Goal: Information Seeking & Learning: Learn about a topic

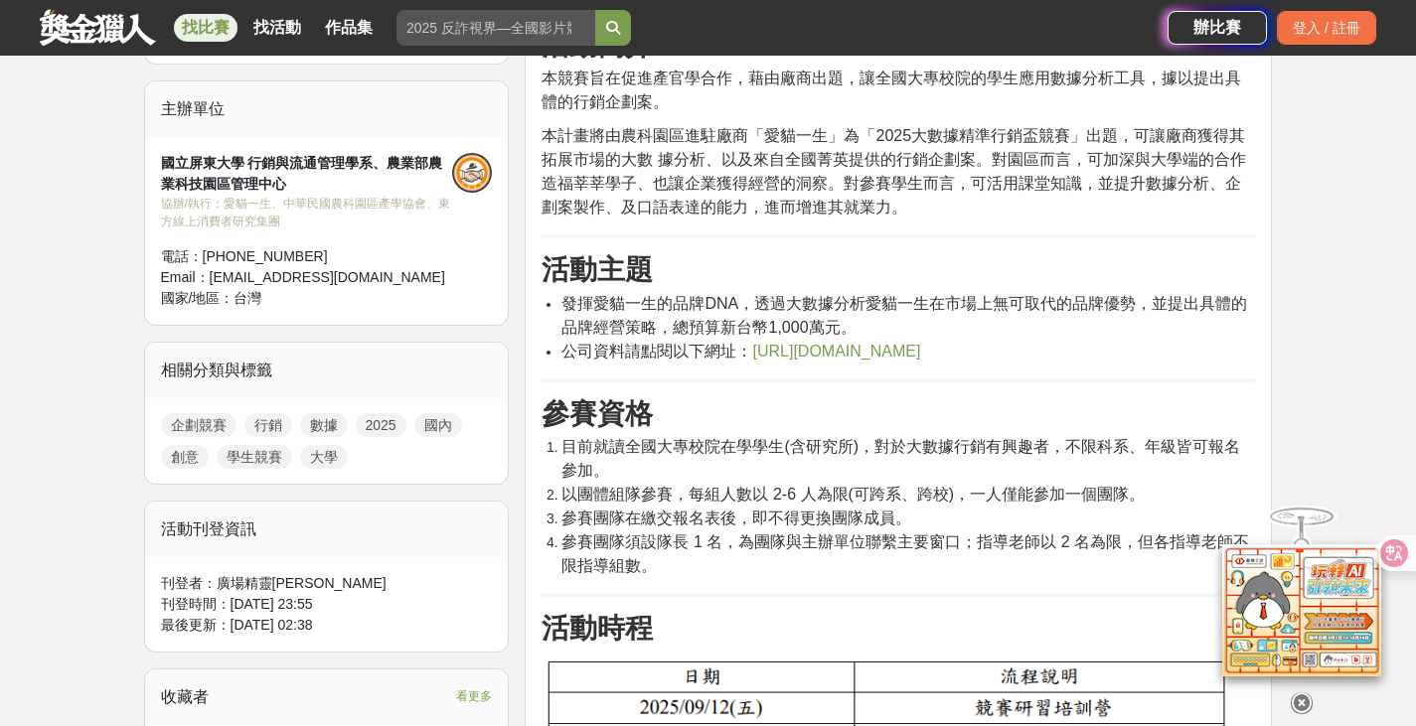
scroll to position [695, 0]
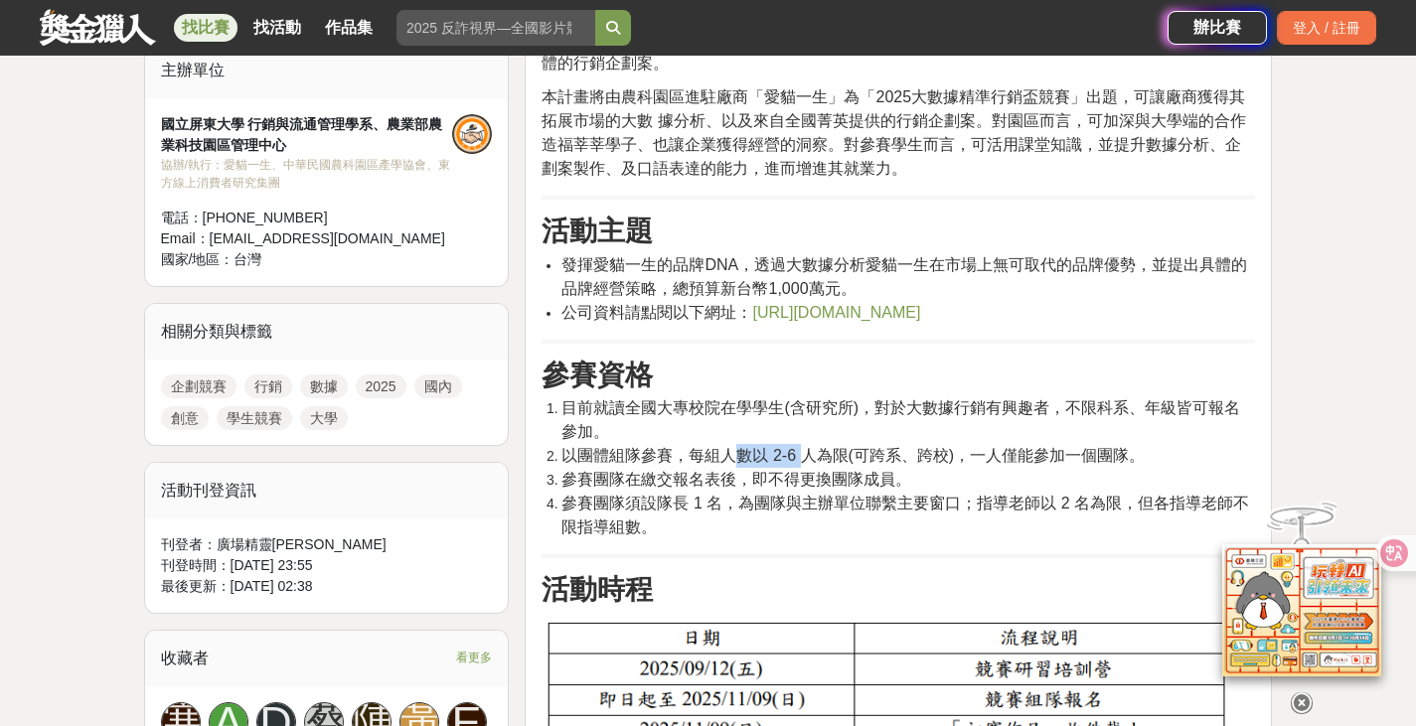
drag, startPoint x: 741, startPoint y: 459, endPoint x: 802, endPoint y: 446, distance: 62.0
click at [802, 447] on span "以團體組隊參賽，每組人數以 2-6 人為限(可跨系、跨校)，一人僅能參加一個團隊。" at bounding box center [852, 455] width 583 height 17
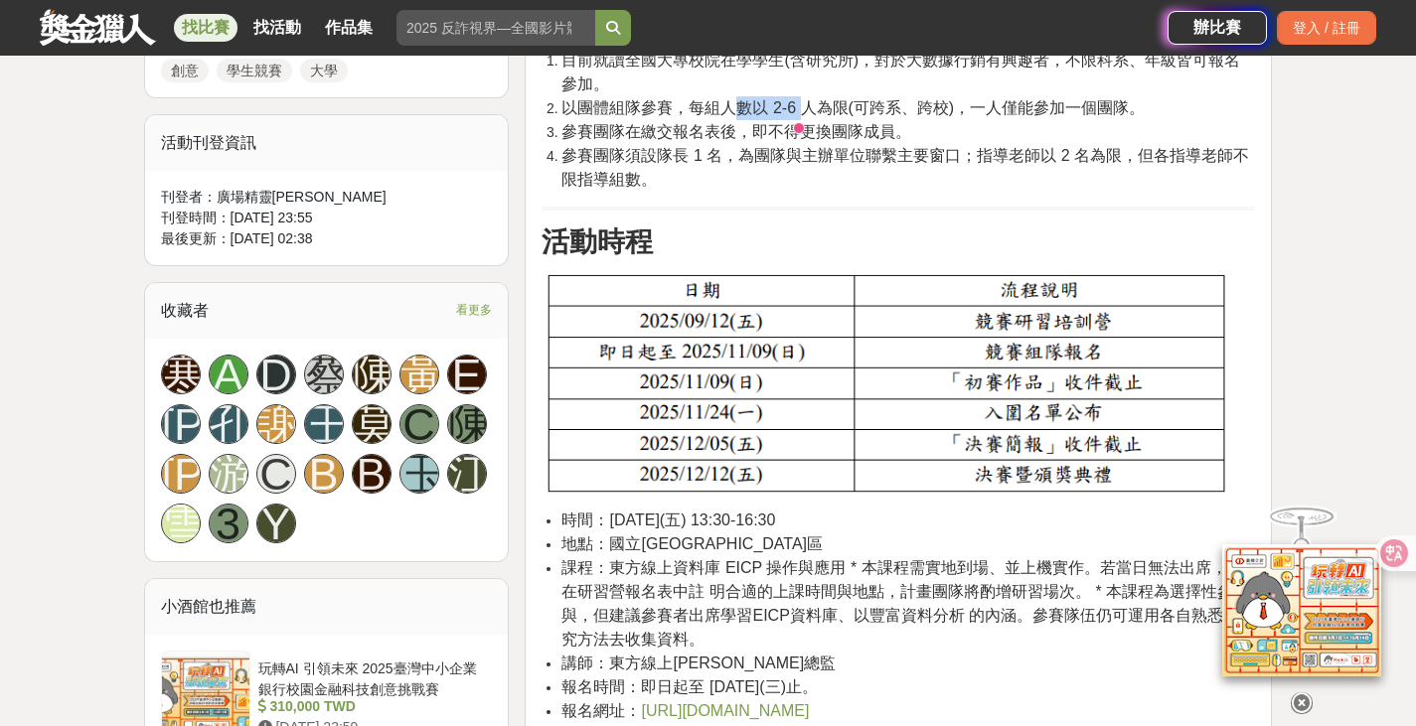
scroll to position [1093, 0]
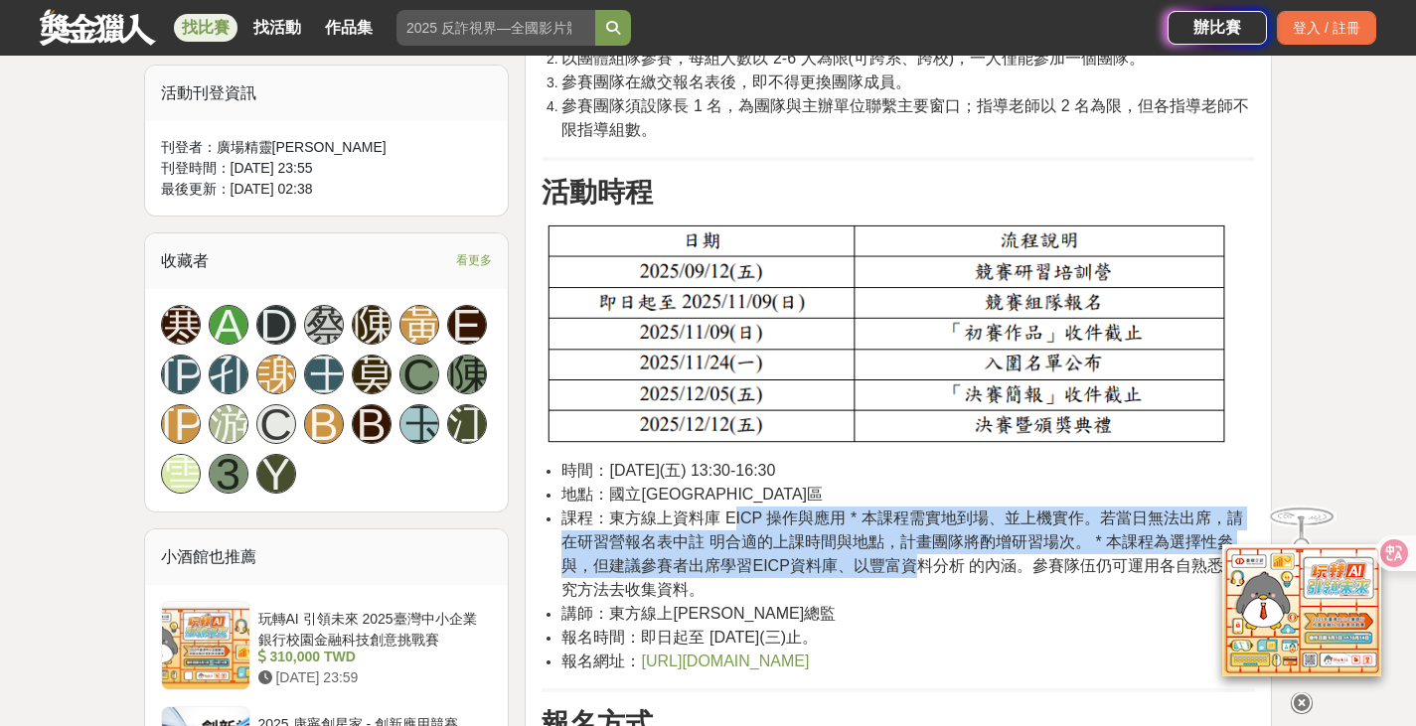
drag, startPoint x: 733, startPoint y: 521, endPoint x: 882, endPoint y: 567, distance: 156.2
click at [882, 567] on span "課程：東方線上資料庫 EICP 操作與應用 * 本課程需實地到場、並上機實作。若當日無法出席，請在研習營報名表中註 明合適的上課時間與地點，計畫團隊將酌增研習…" at bounding box center [907, 554] width 693 height 88
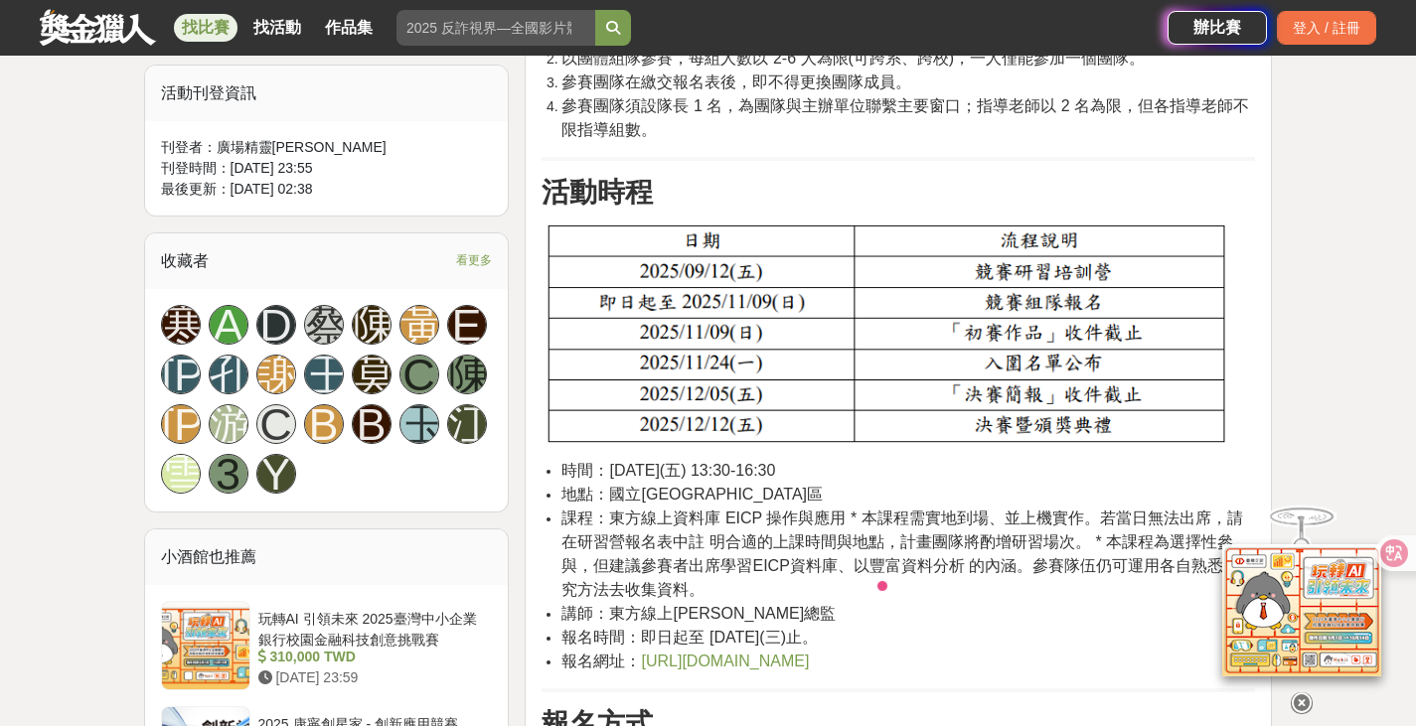
click at [940, 570] on span "課程：東方線上資料庫 EICP 操作與應用 * 本課程需實地到場、並上機實作。若當日無法出席，請在研習營報名表中註 明合適的上課時間與地點，計畫團隊將酌增研習…" at bounding box center [907, 554] width 693 height 88
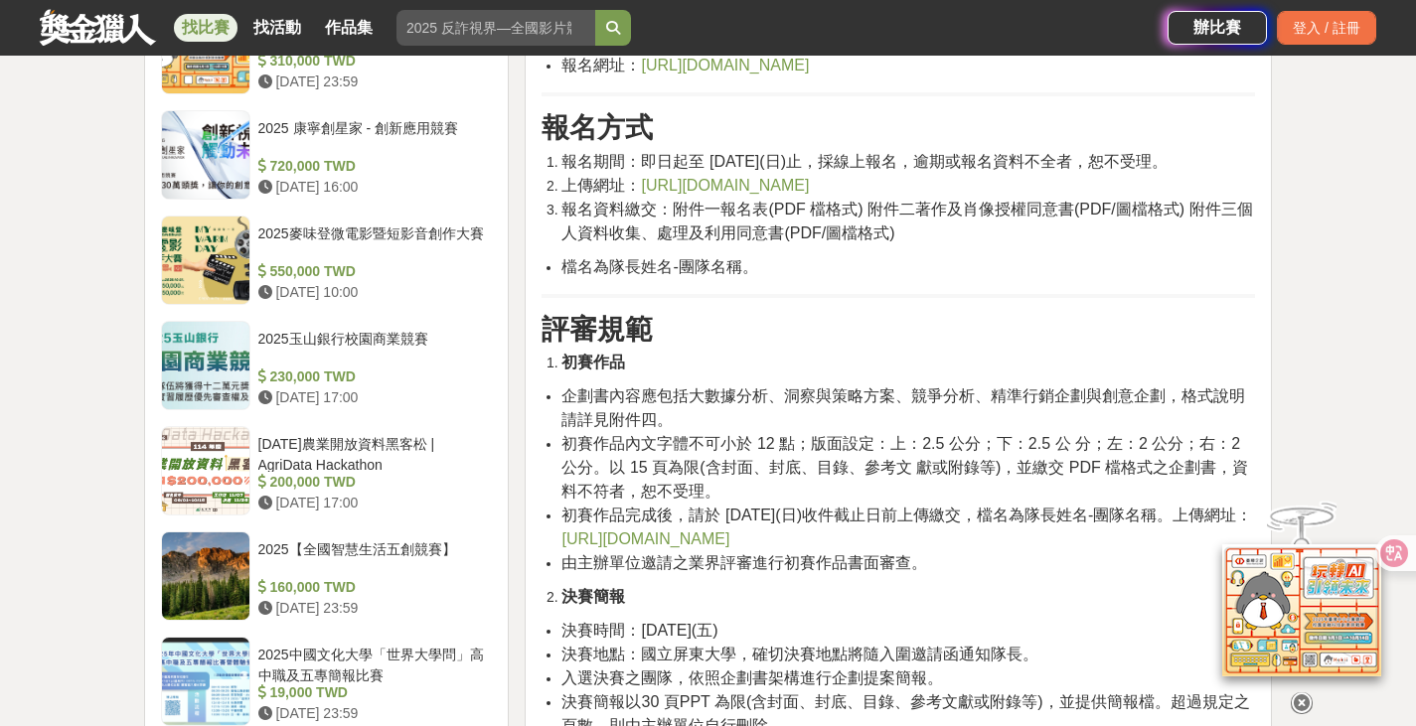
scroll to position [1788, 0]
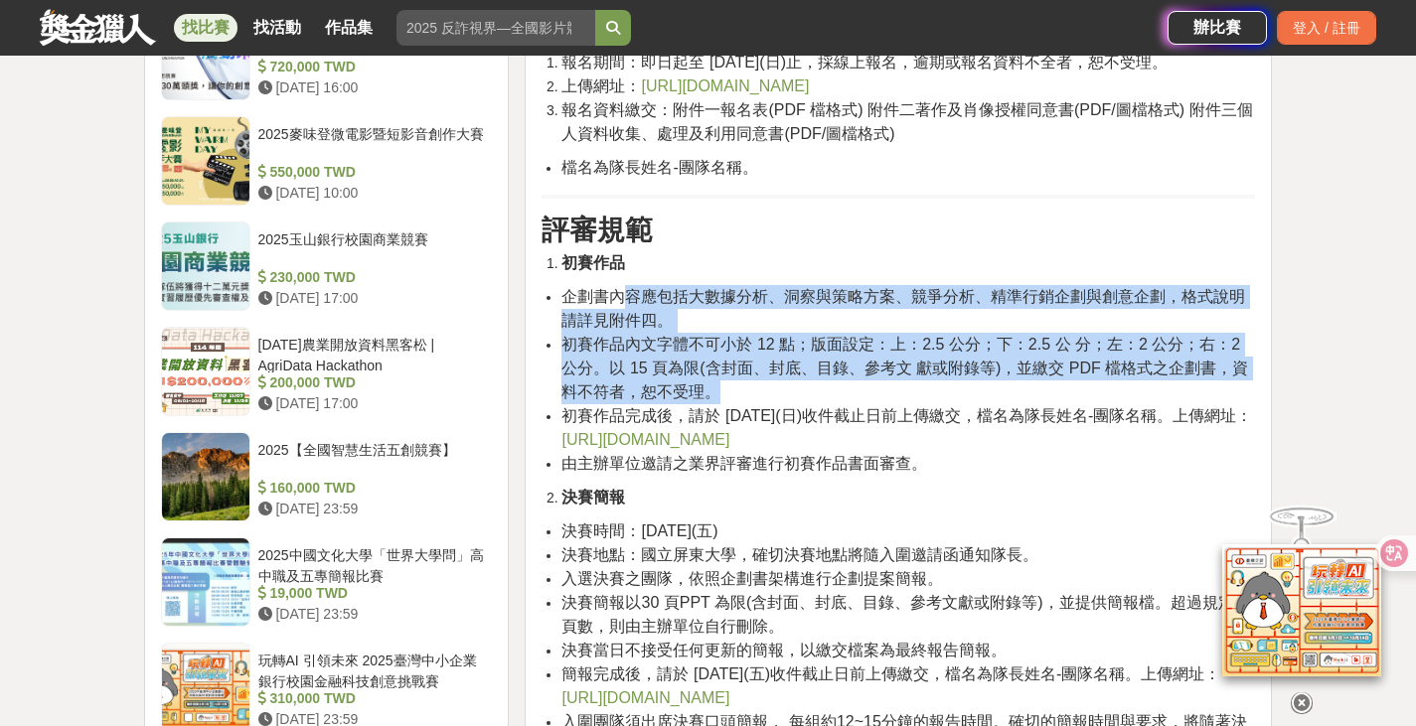
drag, startPoint x: 624, startPoint y: 295, endPoint x: 576, endPoint y: 316, distance: 52.1
click at [774, 392] on ul "企劃書內容應包括大數據分析、洞察與策略方案、競爭分析、精準行銷企劃與創意企劃，格式說明請詳見附件四。 初賽作品內文字體不可小於 12 點；版面設定：上：2.5…" at bounding box center [897, 380] width 713 height 191
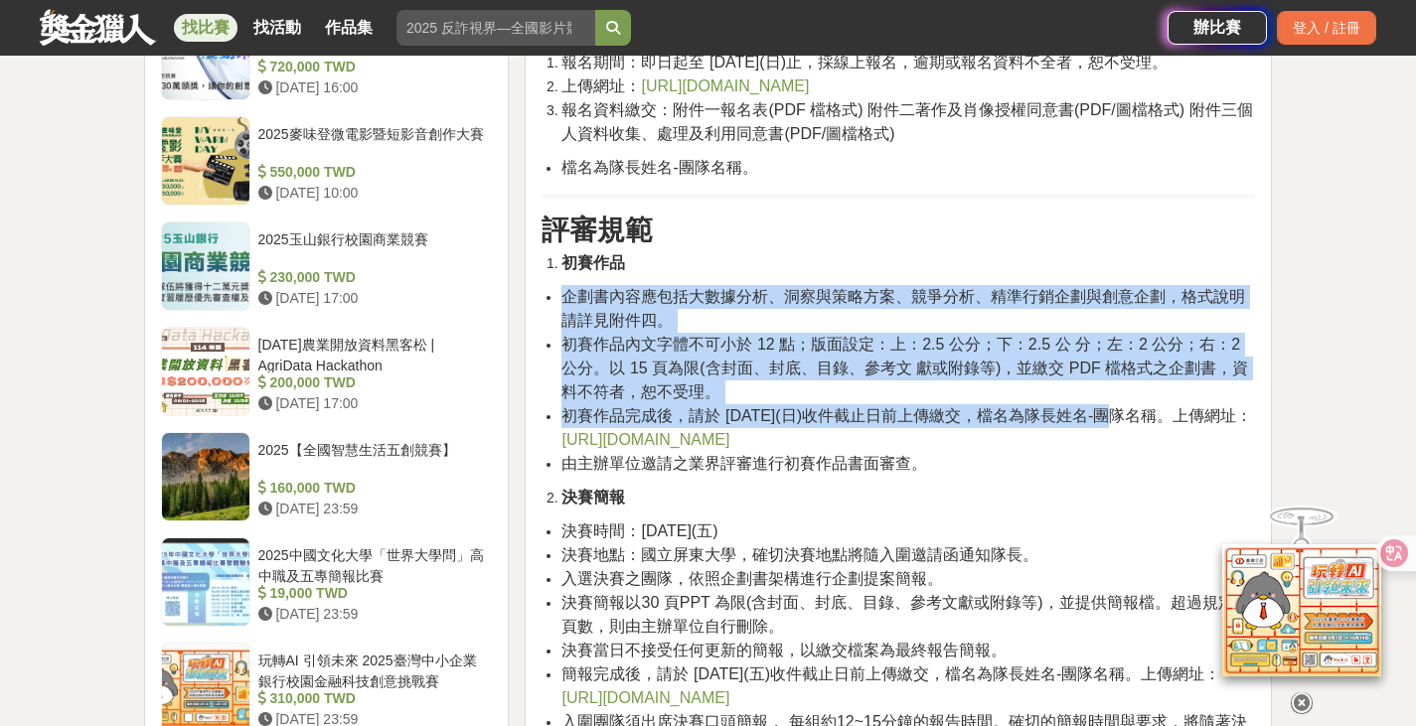
drag, startPoint x: 568, startPoint y: 296, endPoint x: 1050, endPoint y: 417, distance: 496.9
click at [1050, 417] on ul "企劃書內容應包括大數據分析、洞察與策略方案、競爭分析、精準行銷企劃與創意企劃，格式說明請詳見附件四。 初賽作品內文字體不可小於 12 點；版面設定：上：2.5…" at bounding box center [897, 380] width 713 height 191
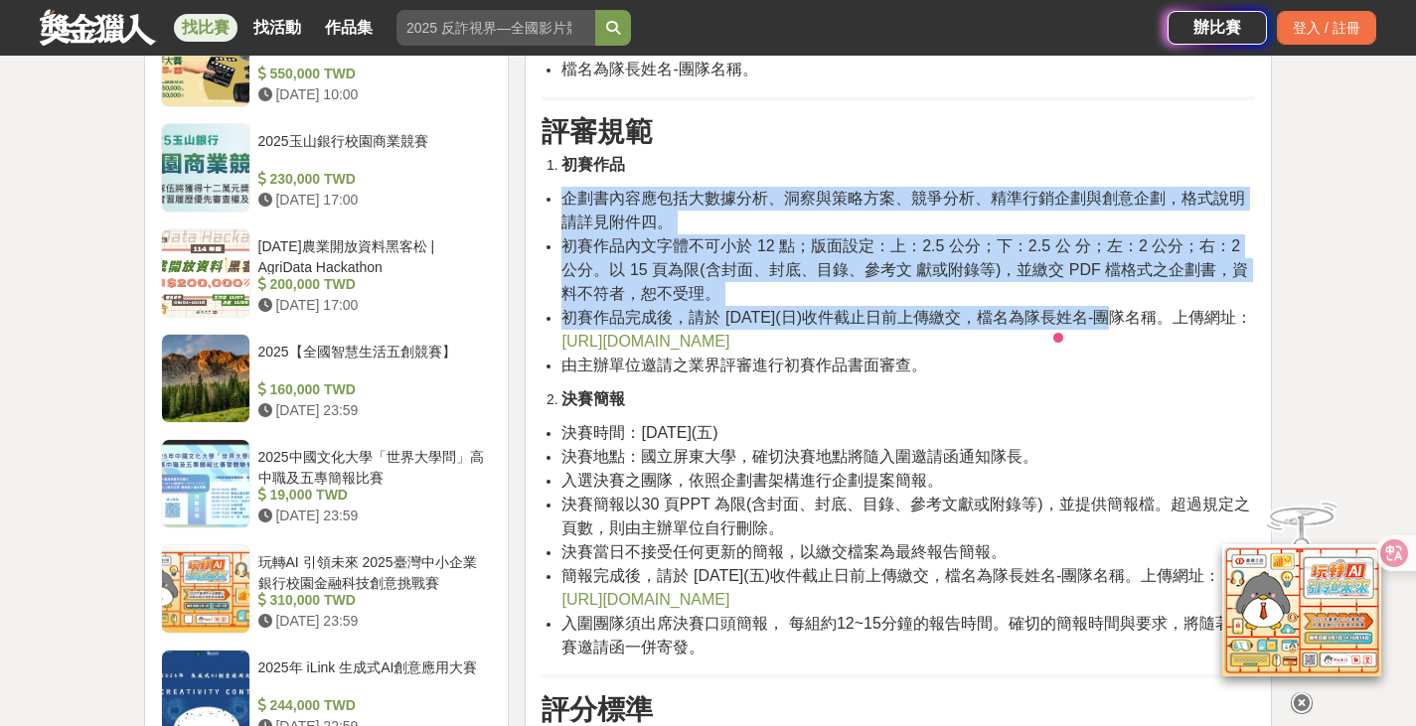
scroll to position [1888, 0]
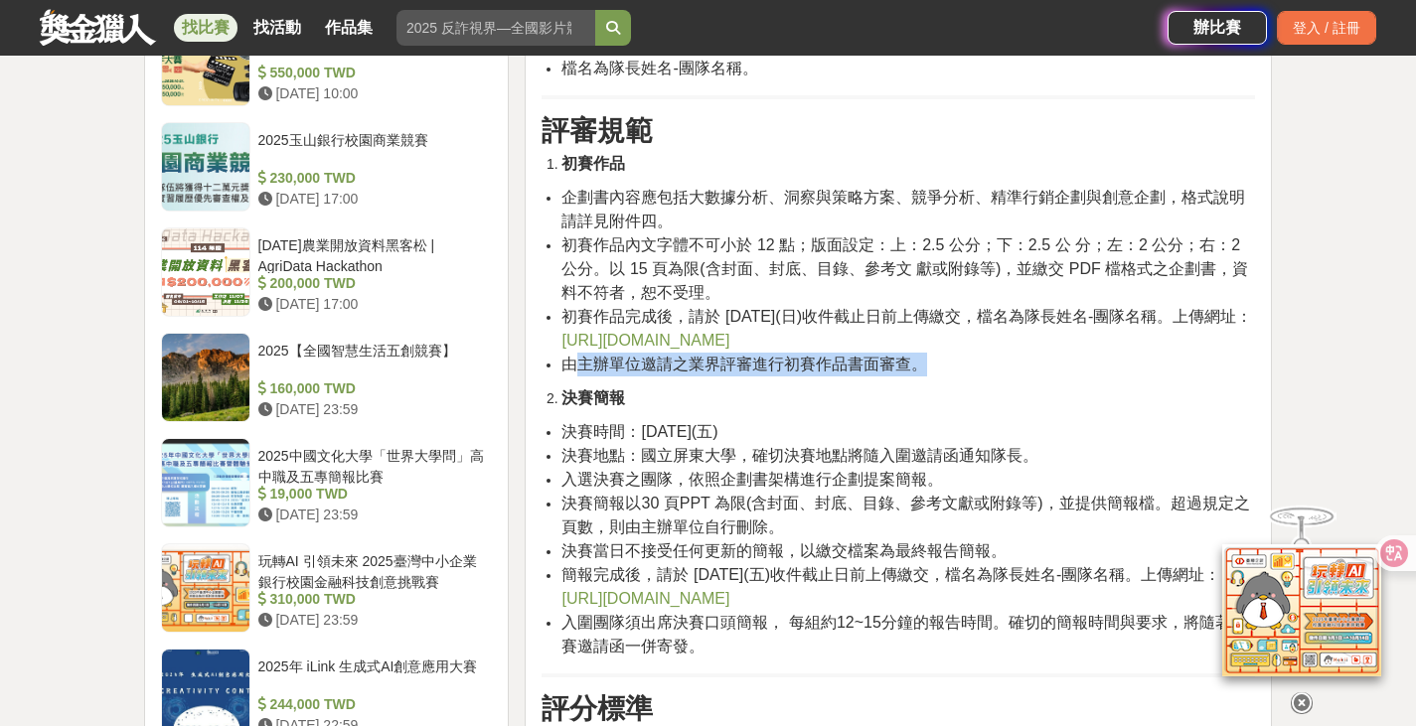
drag, startPoint x: 579, startPoint y: 365, endPoint x: 921, endPoint y: 361, distance: 341.8
click at [921, 361] on span "由主辦單位邀請之業界評審進行初賽作品書面審查。" at bounding box center [744, 364] width 366 height 17
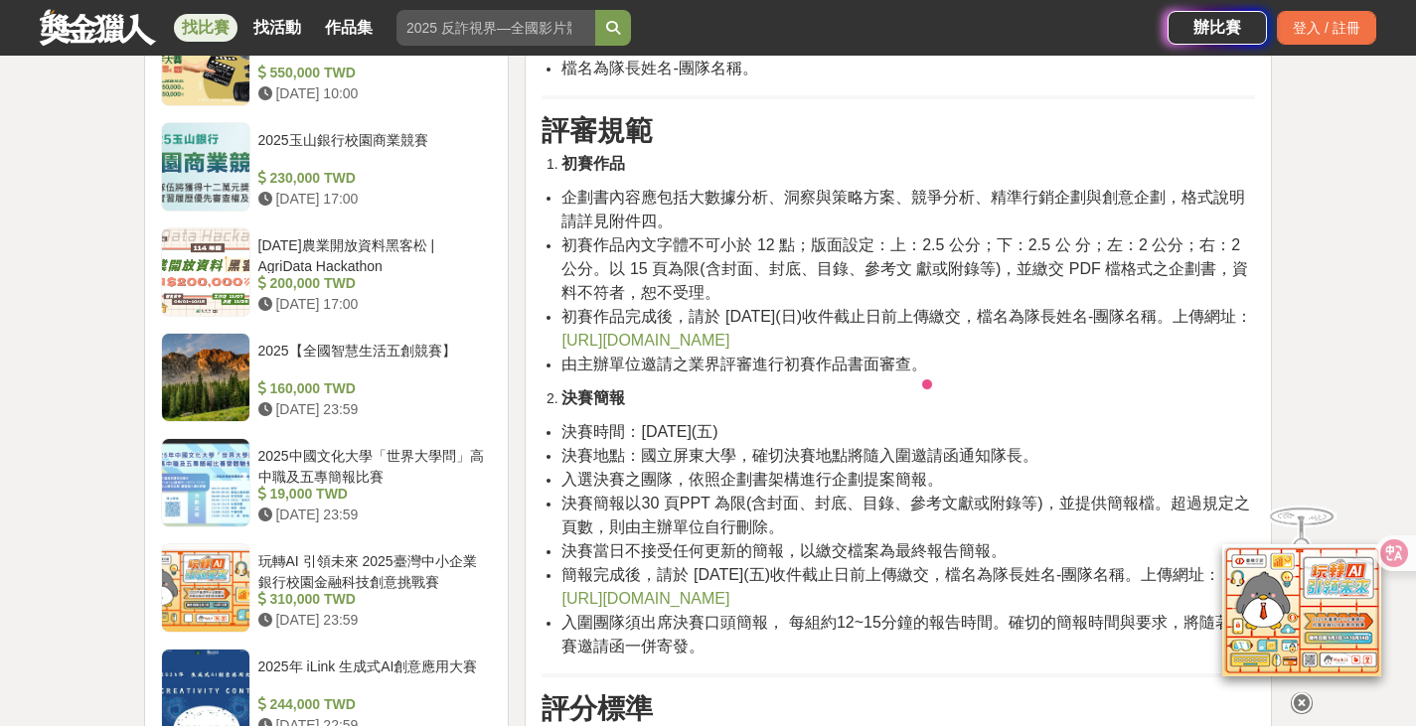
click at [848, 453] on span "決賽地點：國立屏東大學，確切決賽地點將隨入圍邀請函通知隊長。" at bounding box center [799, 455] width 477 height 17
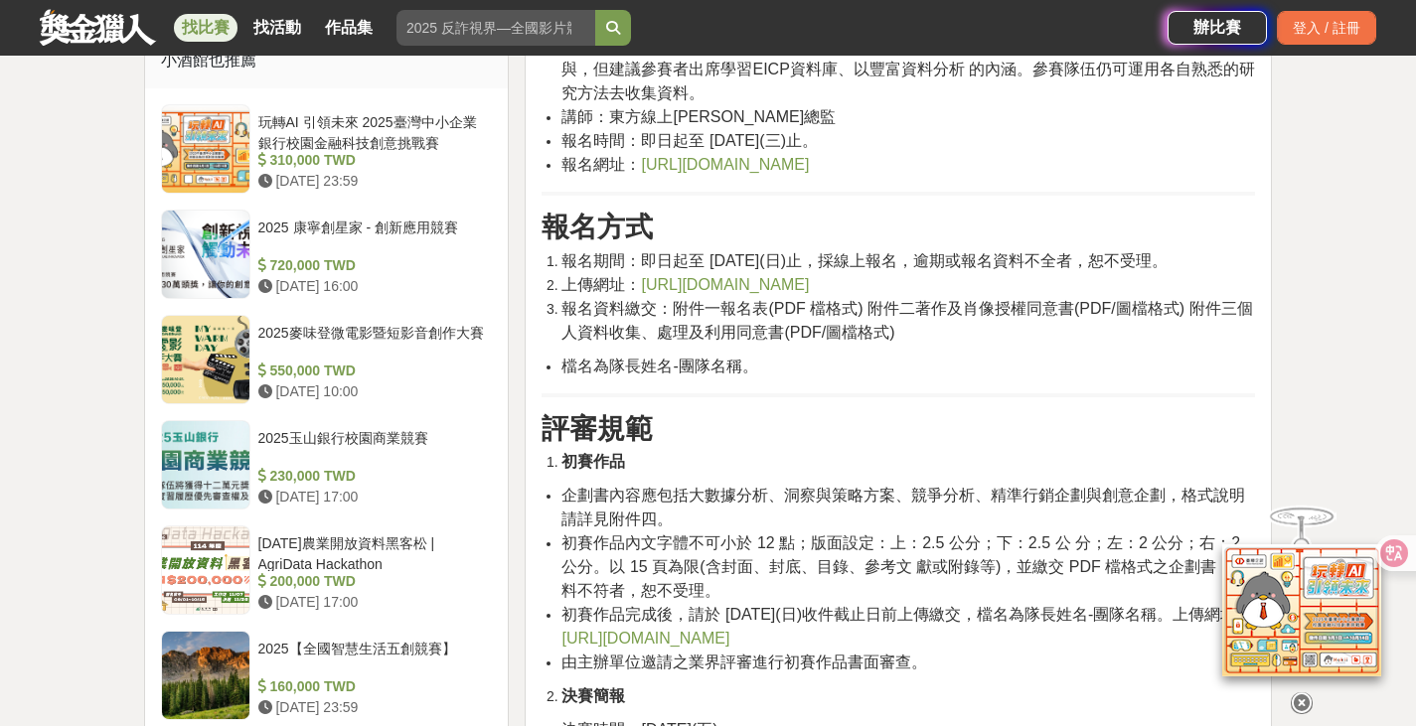
scroll to position [1391, 0]
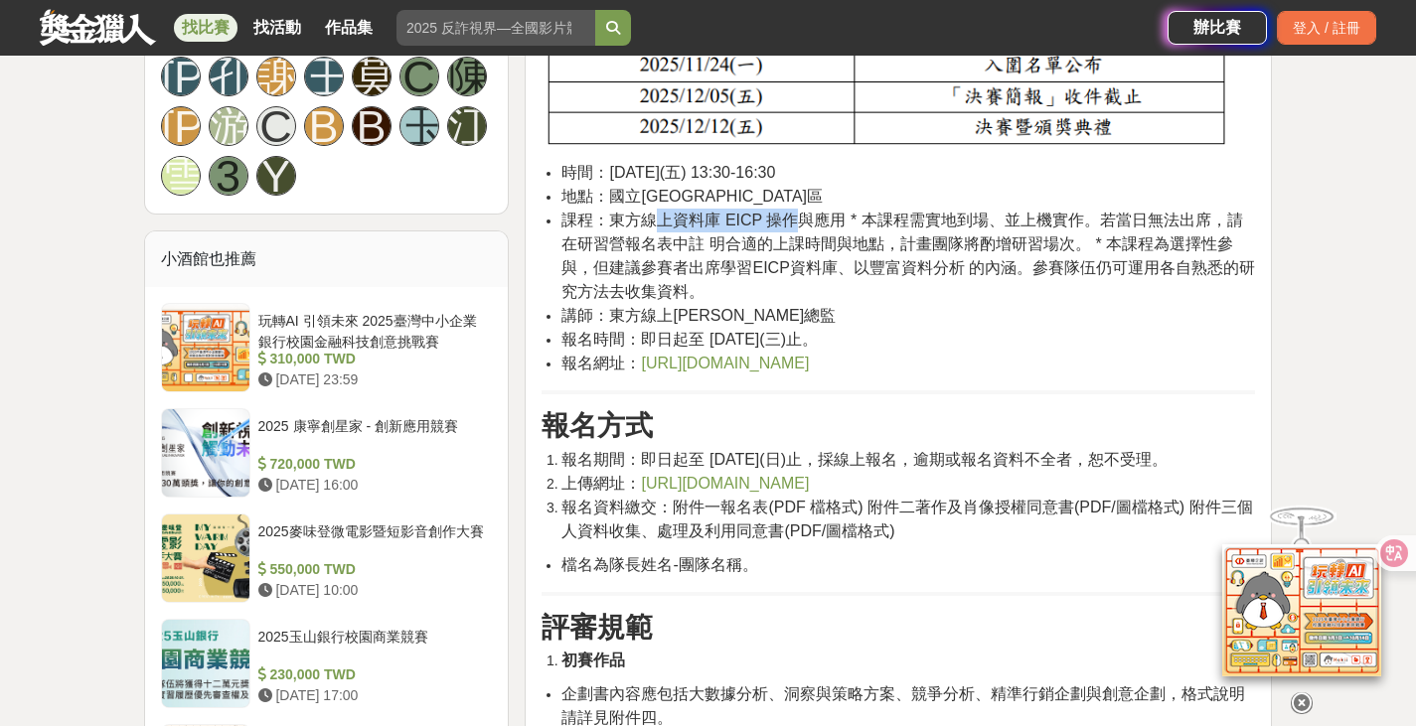
drag, startPoint x: 652, startPoint y: 220, endPoint x: 790, endPoint y: 223, distance: 138.1
click at [790, 223] on span "課程：東方線上資料庫 EICP 操作與應用 * 本課程需實地到場、並上機實作。若當日無法出席，請在研習營報名表中註 明合適的上課時間與地點，計畫團隊將酌增研習…" at bounding box center [907, 256] width 693 height 88
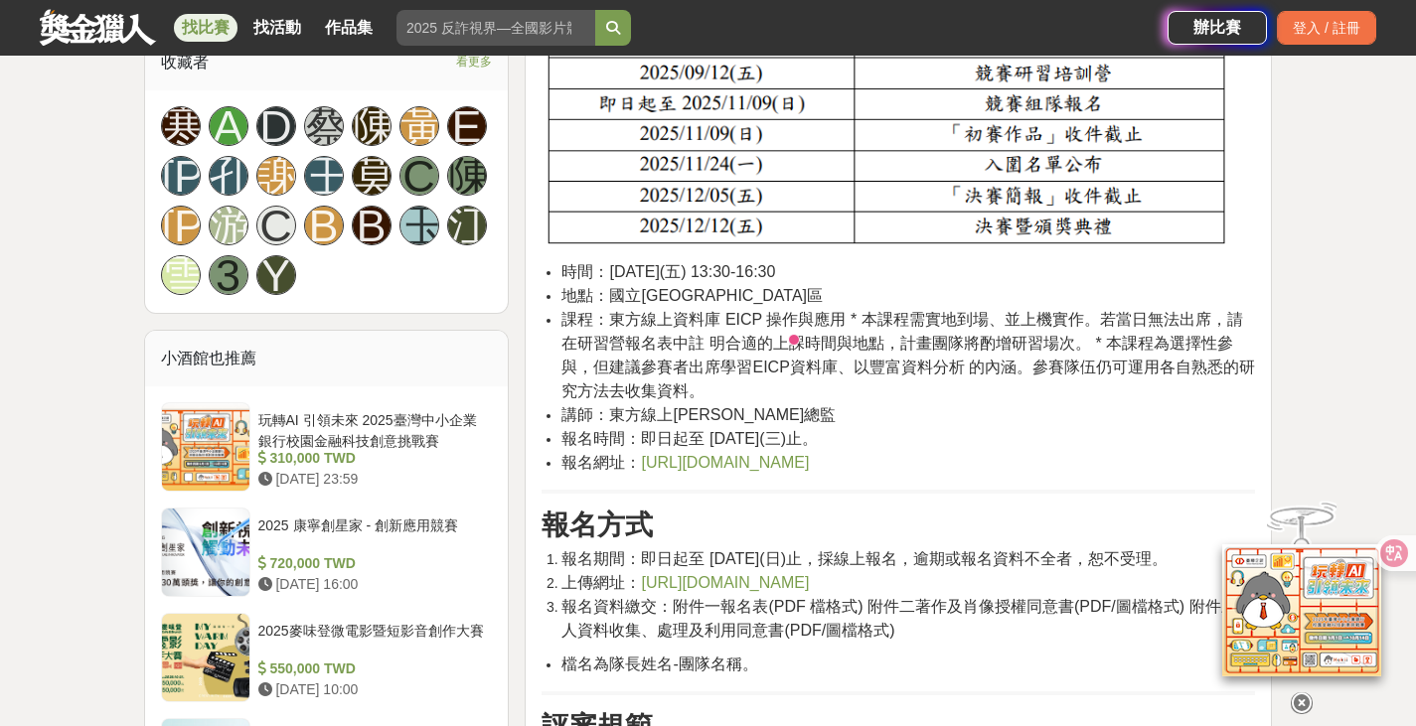
click at [856, 345] on span "課程：東方線上資料庫 EICP 操作與應用 * 本課程需實地到場、並上機實作。若當日無法出席，請在研習營報名表中註 明合適的上課時間與地點，計畫團隊將酌增研習…" at bounding box center [907, 355] width 693 height 88
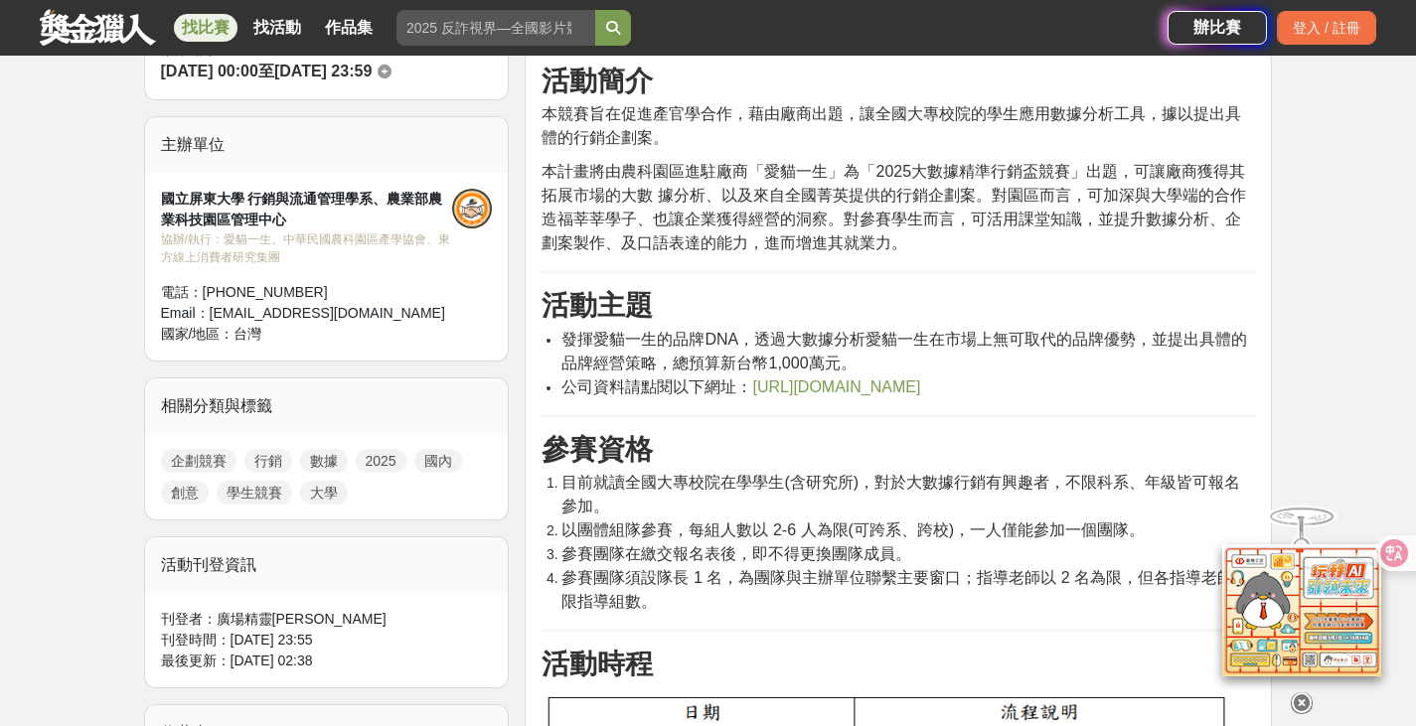
scroll to position [596, 0]
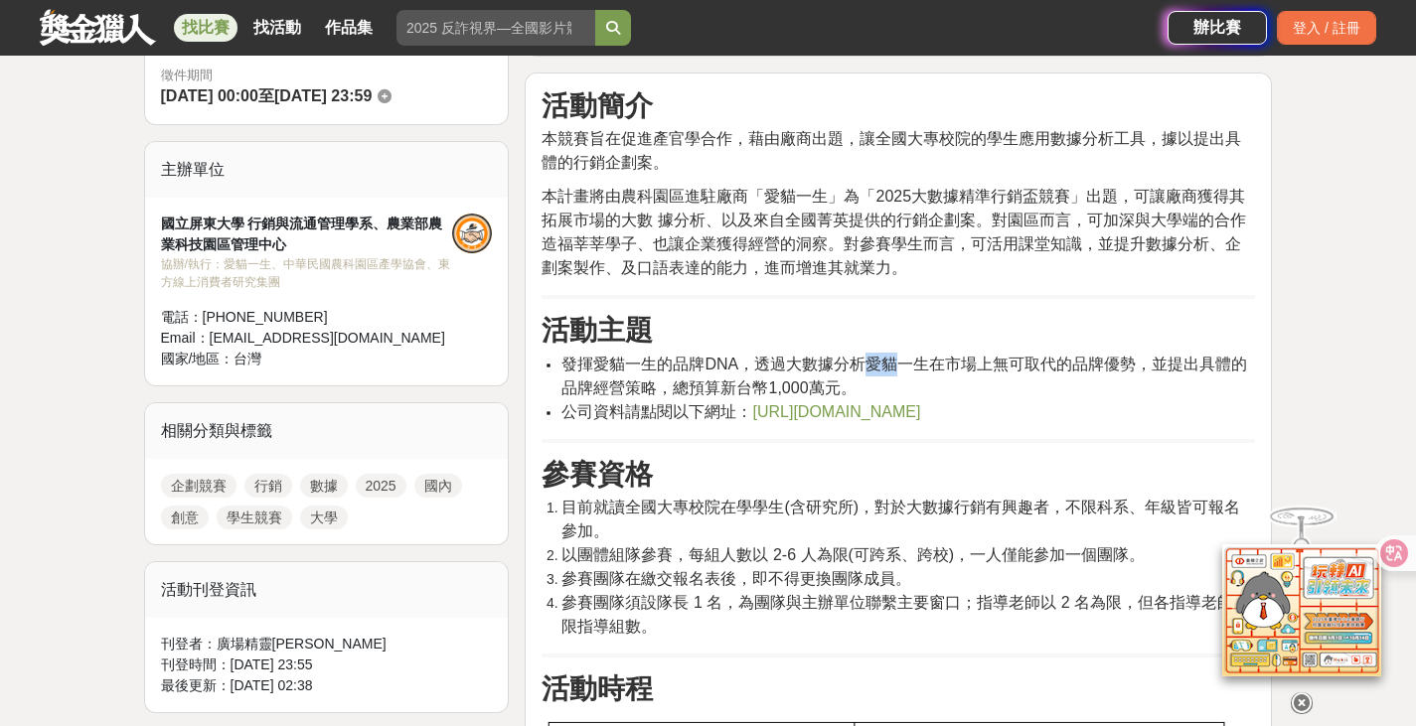
drag, startPoint x: 869, startPoint y: 365, endPoint x: 897, endPoint y: 356, distance: 29.2
click at [897, 356] on span "發揮愛貓一生的品牌DNA，透過大數據分析愛貓一生在市場上無可取代的品牌優勢，並提出具體的品牌經營策略，總預算新台幣1,000萬元。" at bounding box center [904, 376] width 686 height 41
drag, startPoint x: 577, startPoint y: 363, endPoint x: 663, endPoint y: 362, distance: 85.4
click at [663, 362] on span "發揮愛貓一生的品牌DNA，透過大數據分析愛貓一生在市場上無可取代的品牌優勢，並提出具體的品牌經營策略，總預算新台幣1,000萬元。" at bounding box center [904, 376] width 686 height 41
click at [697, 366] on span "發揮愛貓一生的品牌DNA，透過大數據分析愛貓一生在市場上無可取代的品牌優勢，並提出具體的品牌經營策略，總預算新台幣1,000萬元。" at bounding box center [904, 376] width 686 height 41
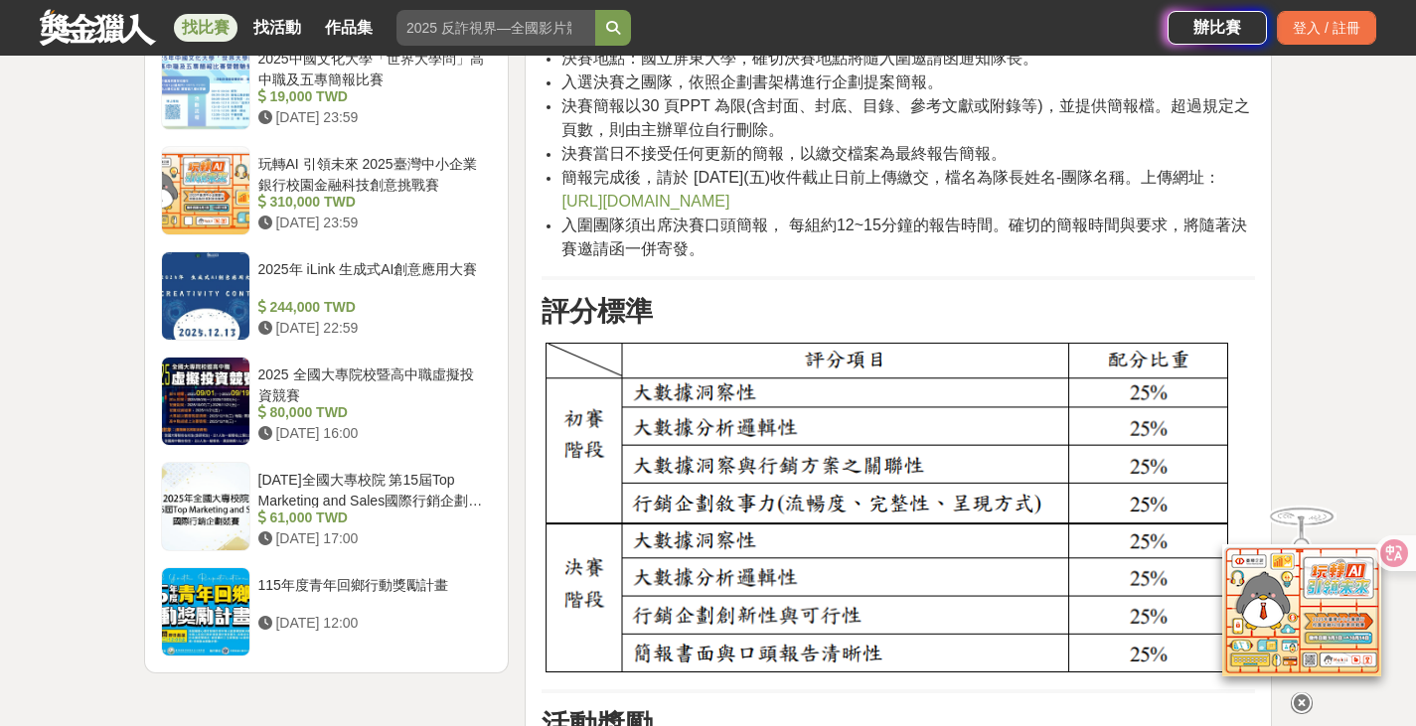
scroll to position [1888, 0]
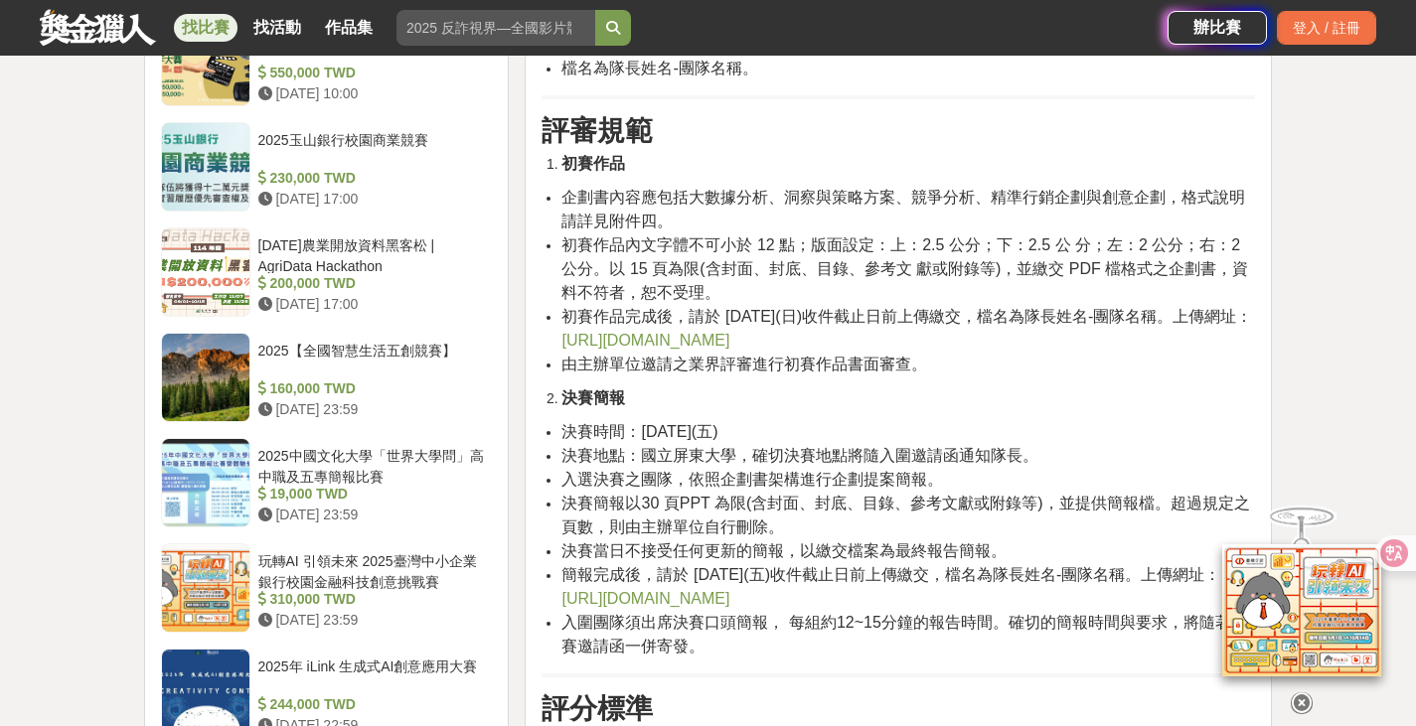
click at [694, 254] on span "初賽作品內文字體不可小於 12 點；版面設定：上：2.5 公分；下：2.5 公 分；左：2 公分；右：2 公分。以 15 頁為限(含封面、封底、目錄、參考文 …" at bounding box center [904, 268] width 687 height 65
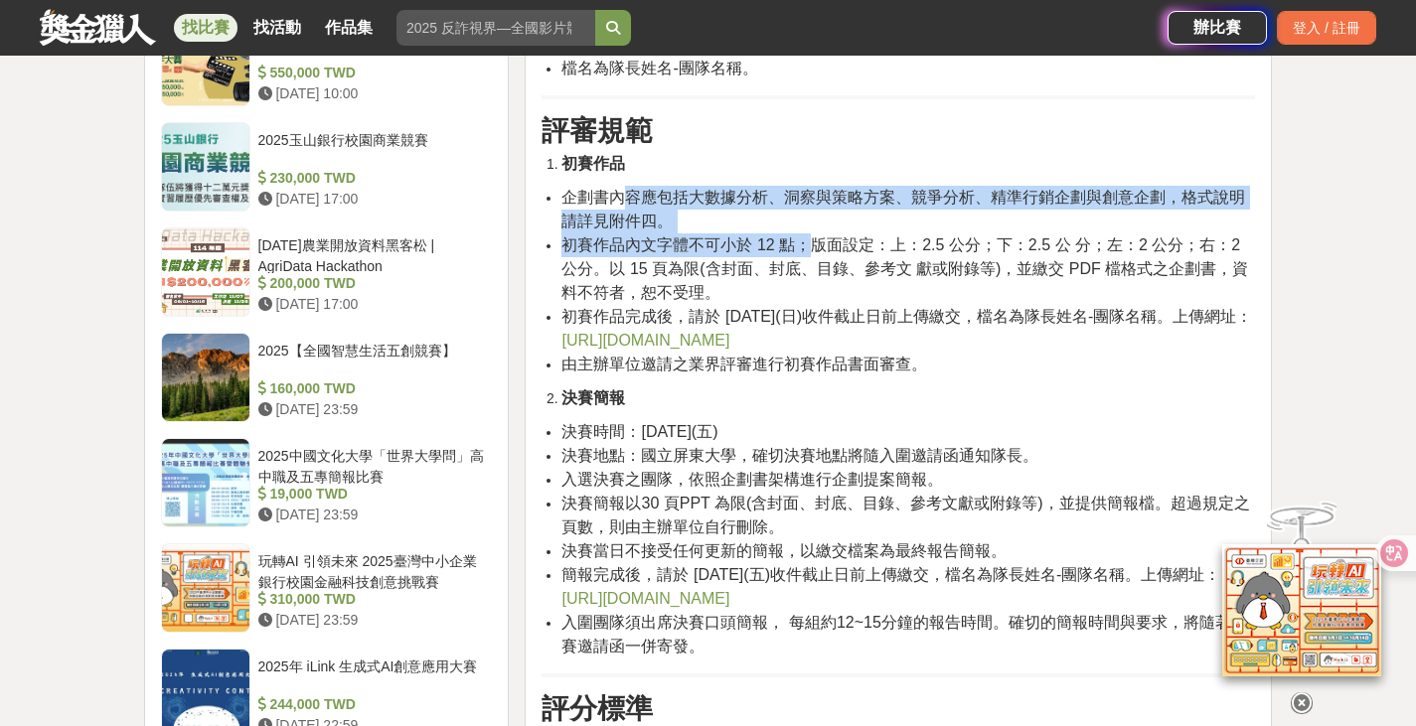
drag, startPoint x: 632, startPoint y: 200, endPoint x: 803, endPoint y: 235, distance: 174.6
click at [803, 235] on ul "企劃書內容應包括大數據分析、洞察與策略方案、競爭分析、精準行銷企劃與創意企劃，格式說明請詳見附件四。 初賽作品內文字體不可小於 12 點；版面設定：上：2.5…" at bounding box center [897, 281] width 713 height 191
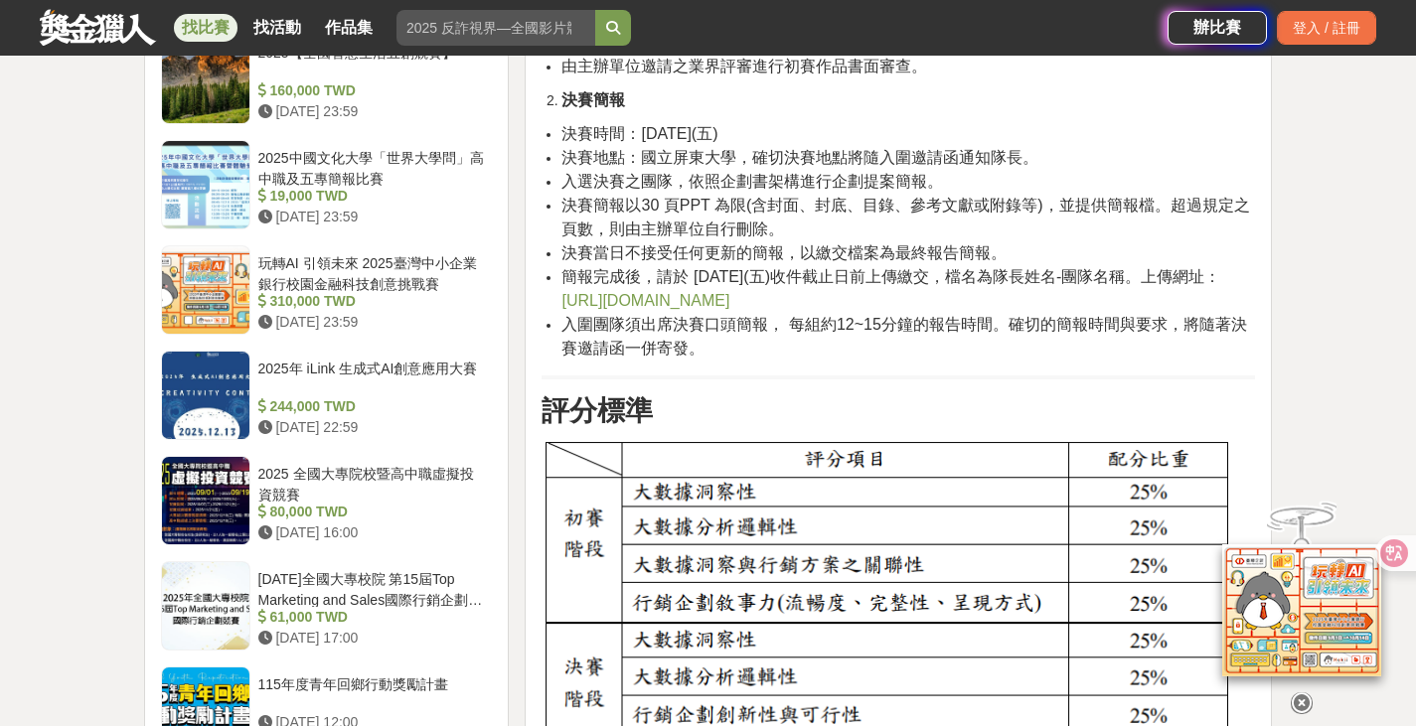
scroll to position [1987, 0]
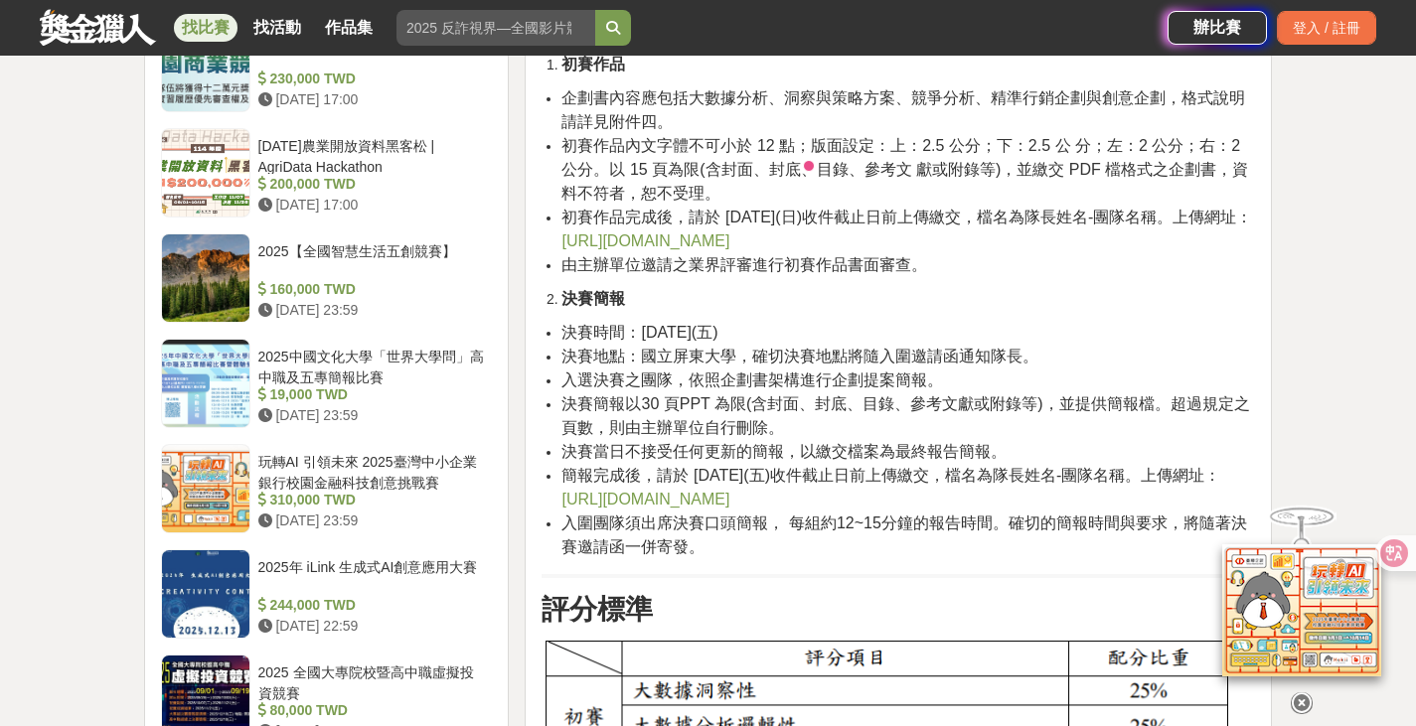
click at [770, 182] on li "初賽作品內文字體不可小於 12 點；版面設定：上：2.5 公分；下：2.5 公 分；左：2 公分；右：2 公分。以 15 頁為限(含封面、封底、目錄、參考文 …" at bounding box center [907, 170] width 693 height 72
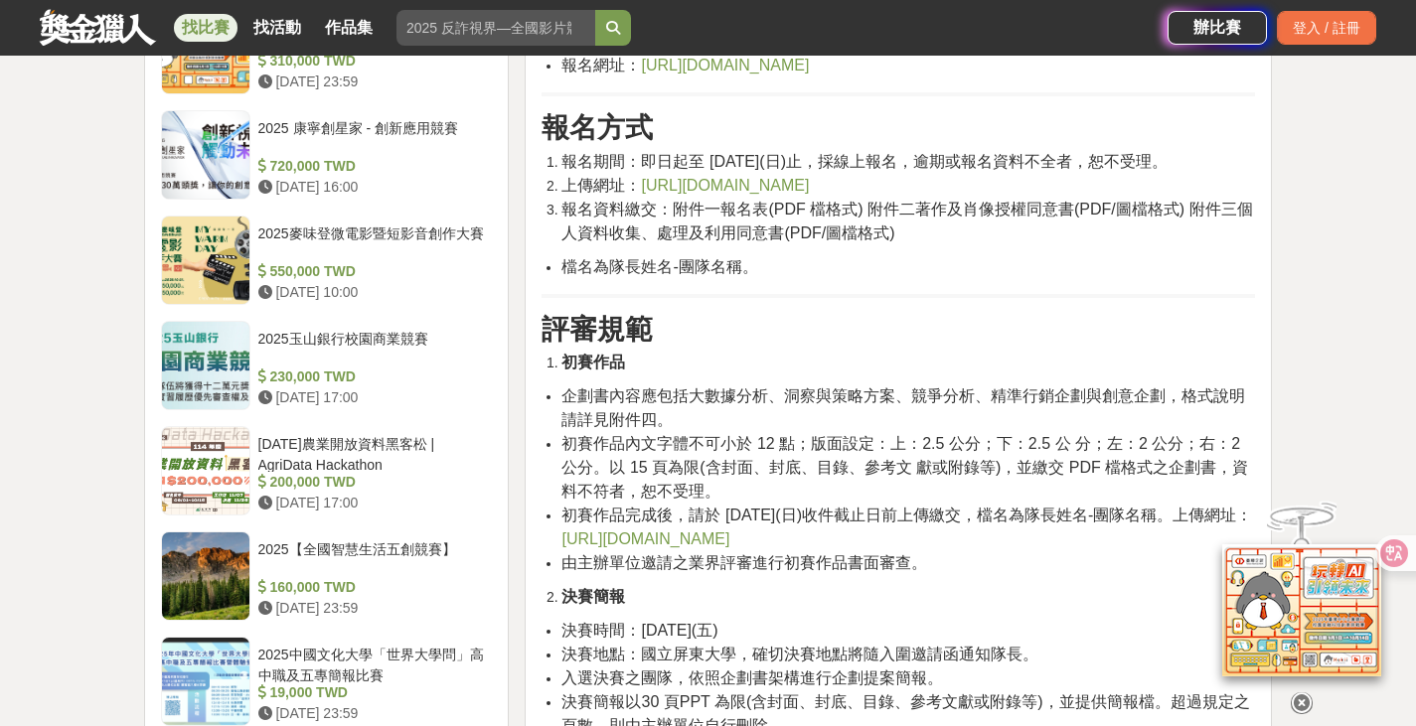
scroll to position [1391, 0]
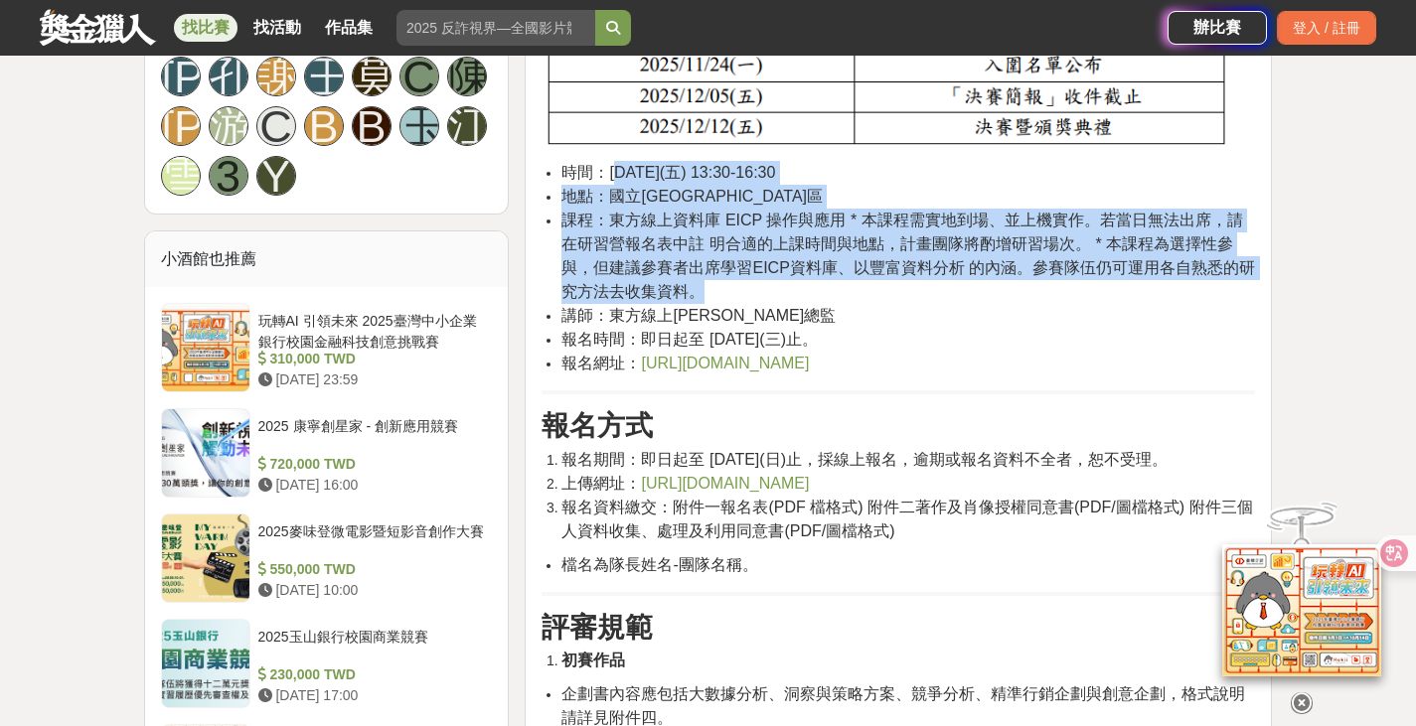
drag, startPoint x: 619, startPoint y: 170, endPoint x: 836, endPoint y: 278, distance: 242.2
click at [834, 284] on ul "時間：2025 年 09 月 12 日(五) 13:30-16:30 地點：國立屏東大學 屏商校區 課程：東方線上資料庫 EICP 操作與應用 * 本課程需實…" at bounding box center [897, 268] width 713 height 215
click at [1022, 257] on span "課程：東方線上資料庫 EICP 操作與應用 * 本課程需實地到場、並上機實作。若當日無法出席，請在研習營報名表中註 明合適的上課時間與地點，計畫團隊將酌增研習…" at bounding box center [907, 256] width 693 height 88
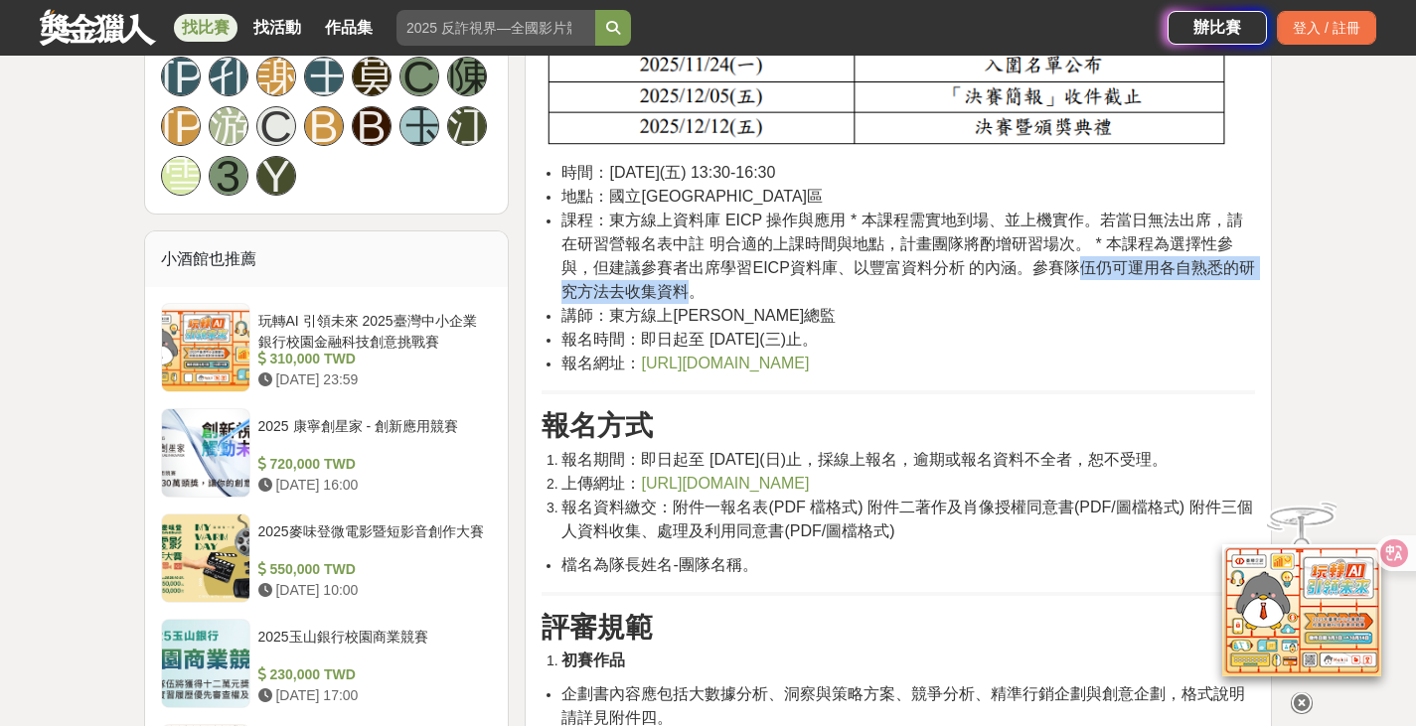
drag, startPoint x: 1040, startPoint y: 266, endPoint x: 664, endPoint y: 281, distance: 376.8
click at [664, 281] on span "課程：東方線上資料庫 EICP 操作與應用 * 本課程需實地到場、並上機實作。若當日無法出席，請在研習營報名表中註 明合適的上課時間與地點，計畫團隊將酌增研習…" at bounding box center [907, 256] width 693 height 88
click at [865, 229] on span "課程：東方線上資料庫 EICP 操作與應用 * 本課程需實地到場、並上機實作。若當日無法出席，請在研習營報名表中註 明合適的上課時間與地點，計畫團隊將酌增研習…" at bounding box center [907, 256] width 693 height 88
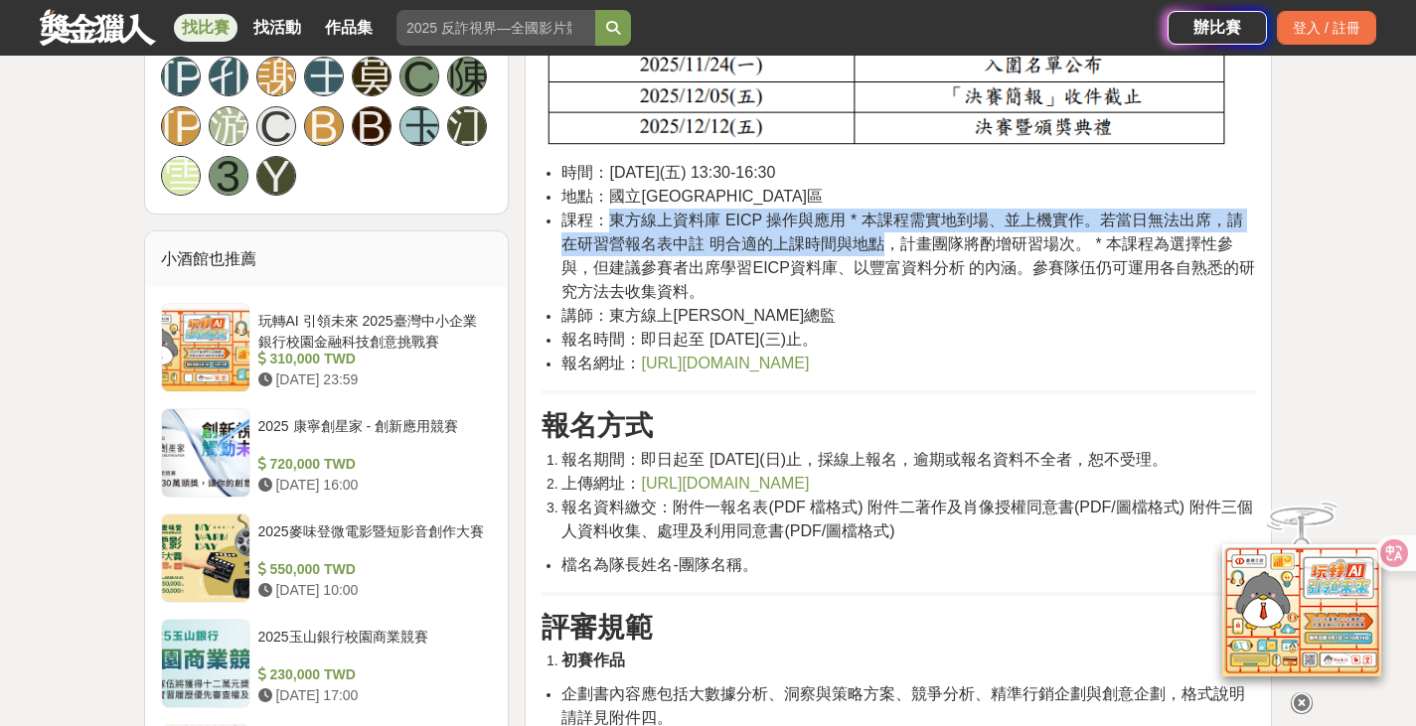
drag, startPoint x: 605, startPoint y: 225, endPoint x: 868, endPoint y: 253, distance: 264.9
click at [868, 253] on span "課程：東方線上資料庫 EICP 操作與應用 * 本課程需實地到場、並上機實作。若當日無法出席，請在研習營報名表中註 明合適的上課時間與地點，計畫團隊將酌增研習…" at bounding box center [907, 256] width 693 height 88
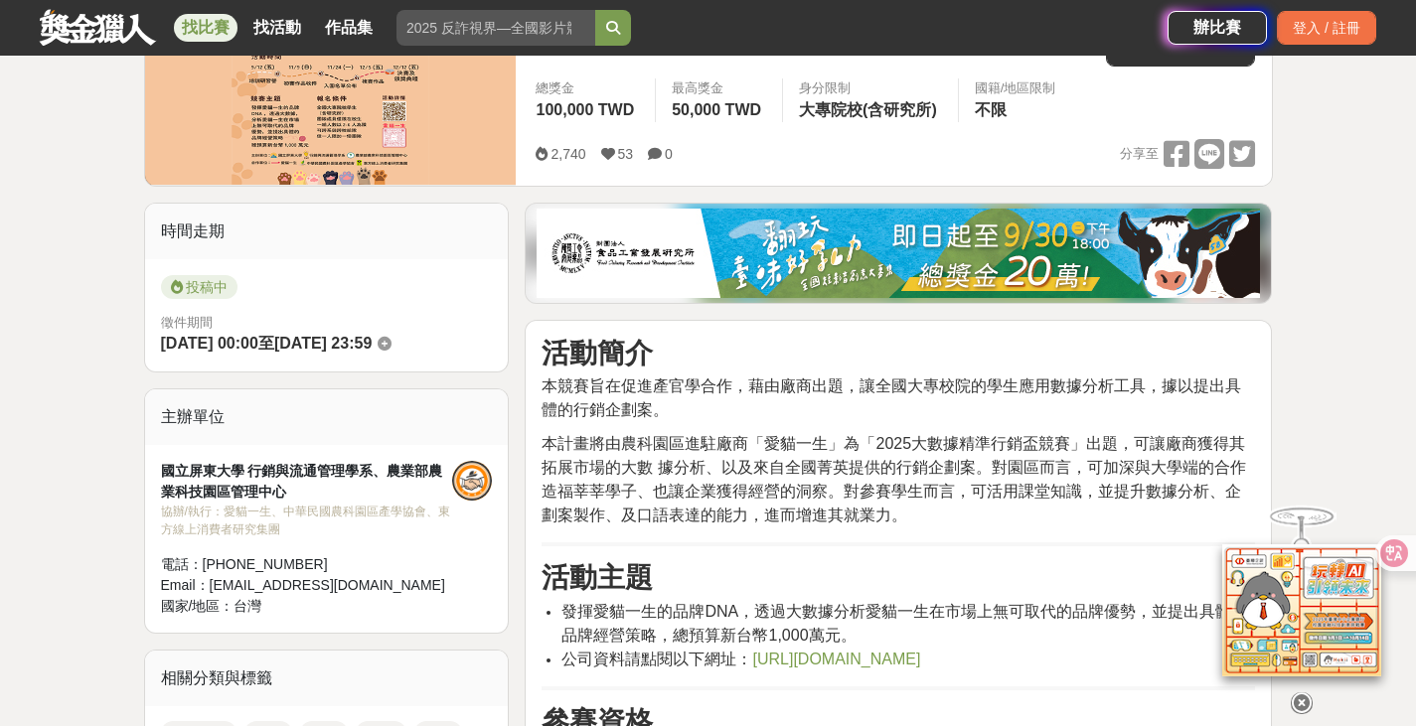
scroll to position [199, 0]
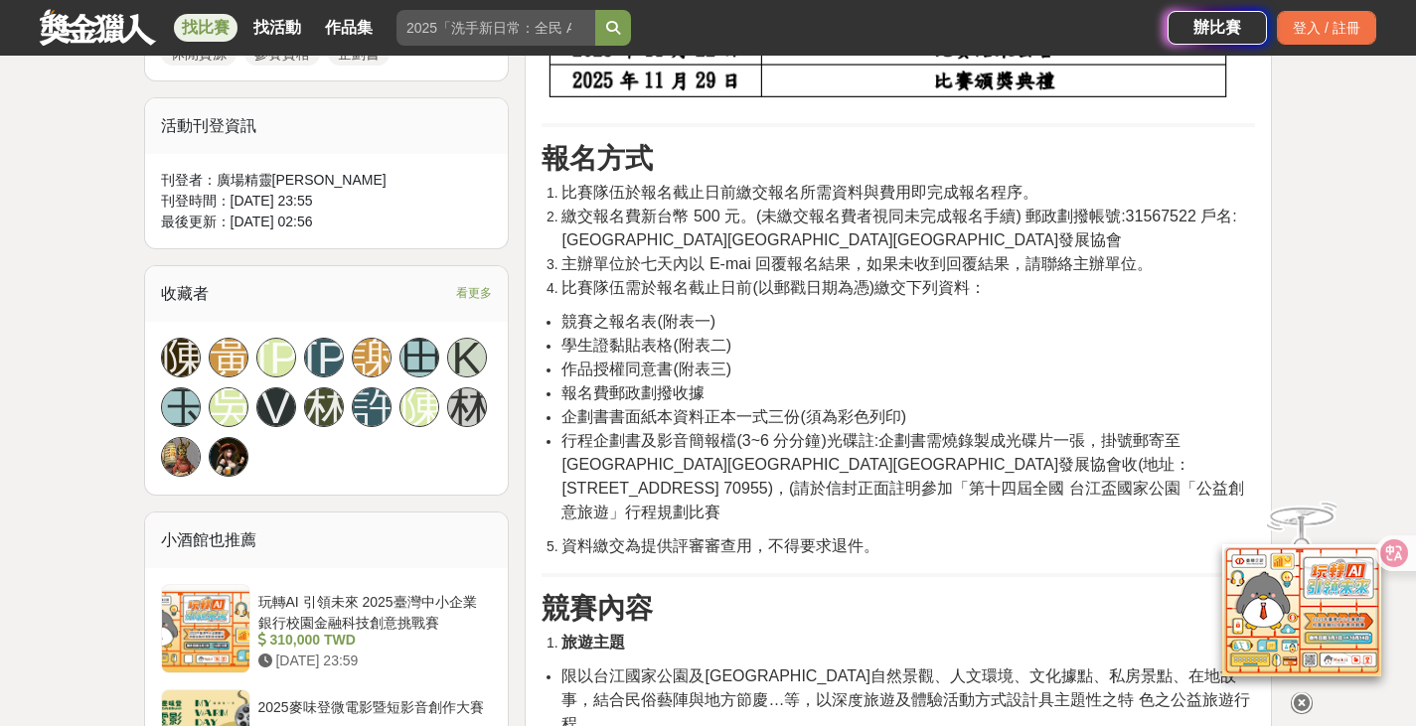
scroll to position [1192, 0]
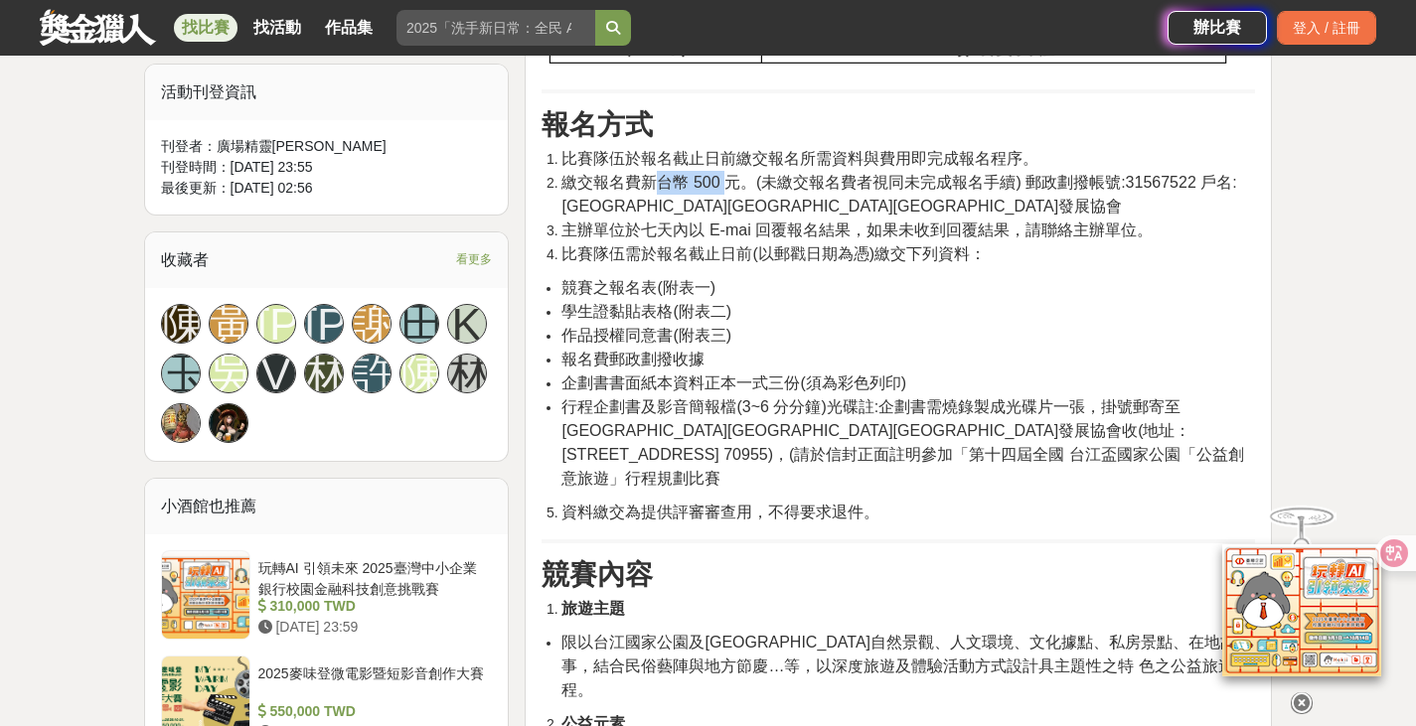
drag, startPoint x: 653, startPoint y: 178, endPoint x: 727, endPoint y: 183, distance: 74.7
click at [727, 183] on span "繳交報名費新台幣 500 元。(未繳交報名費者視同未完成報名手續) 郵政劃撥帳號:31567522 戶名:[GEOGRAPHIC_DATA][GEOGRAPH…" at bounding box center [898, 194] width 675 height 41
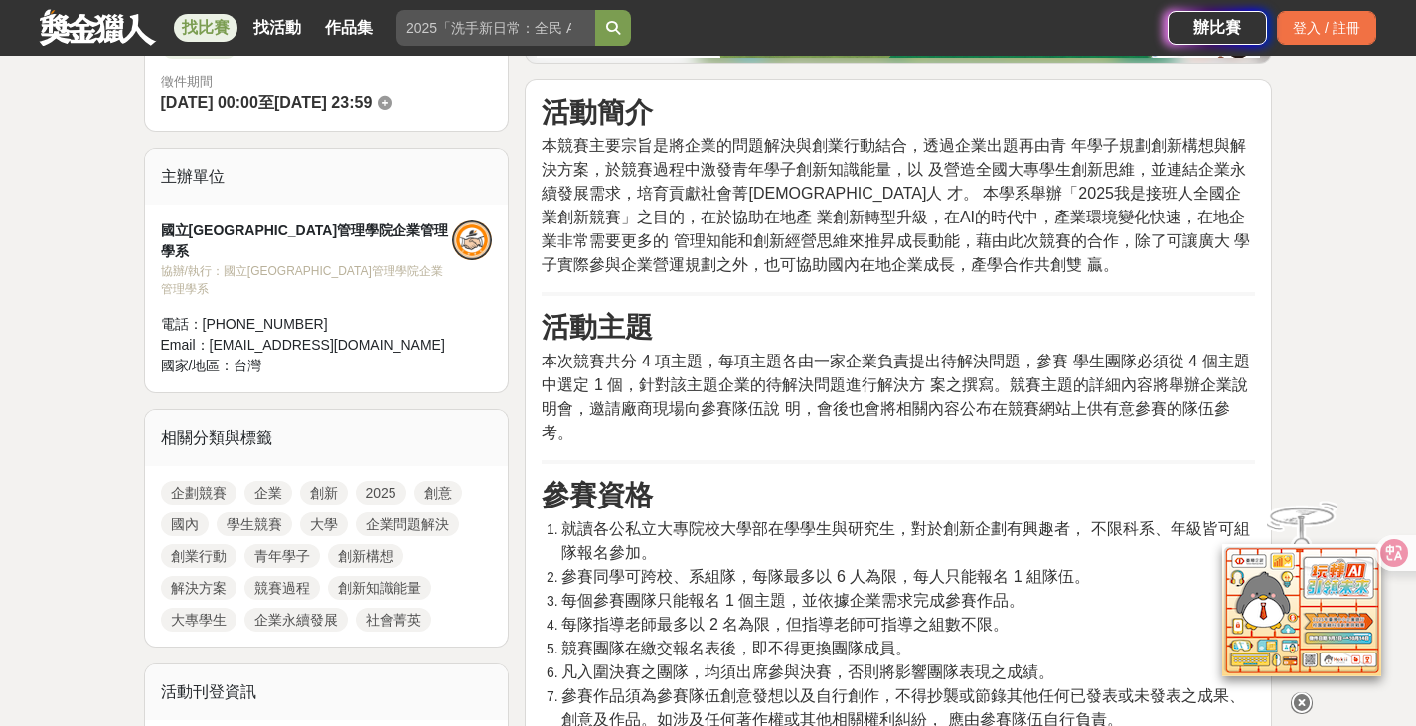
scroll to position [497, 0]
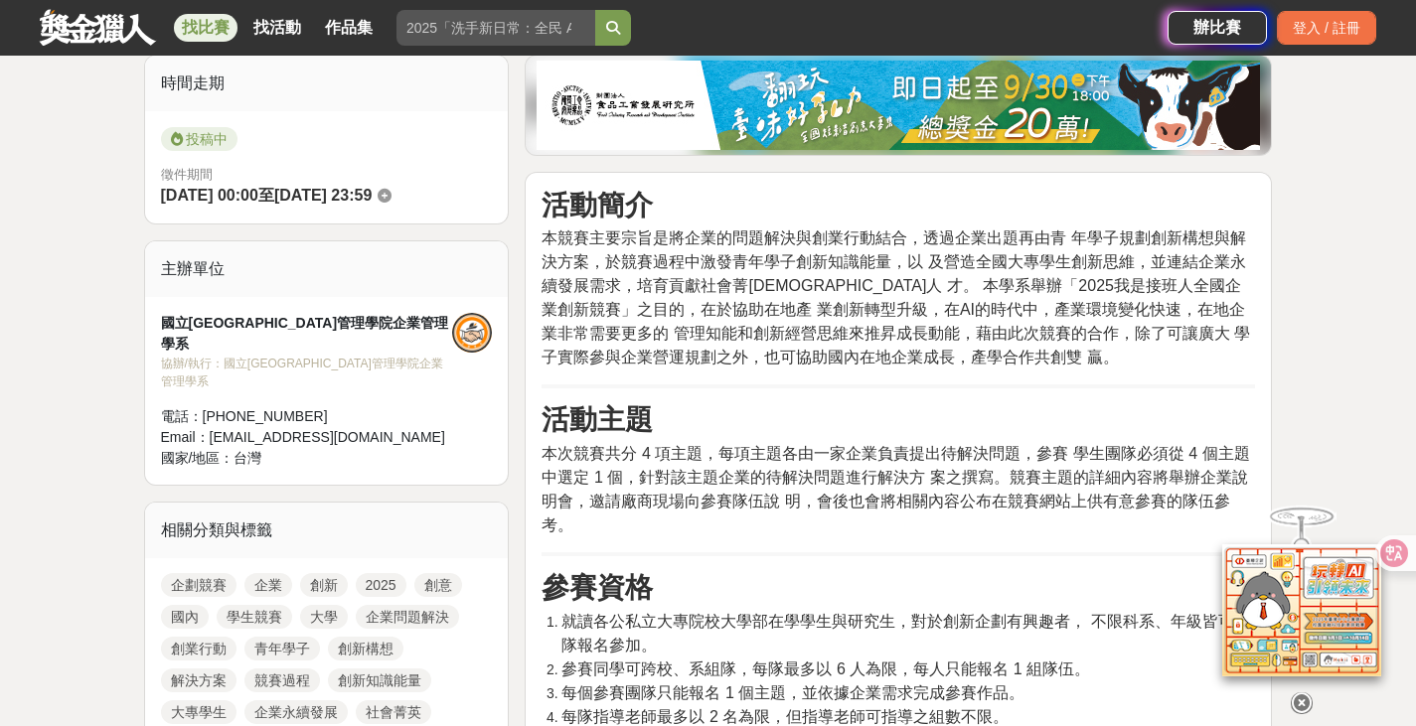
drag, startPoint x: 545, startPoint y: 237, endPoint x: 993, endPoint y: 380, distance: 469.1
drag, startPoint x: 874, startPoint y: 328, endPoint x: 883, endPoint y: 317, distance: 14.1
click at [874, 327] on span "本競賽主要宗旨是將企業的問題解決與創業行動結合，透過企業出題再由青 年學子規劃創新構想與解決方案，於競賽過程中激發青年學子創新知識能量，以 及營造全國大專學生…" at bounding box center [895, 298] width 708 height 136
click at [804, 467] on span "本次競賽共分 4 項主題，每項主題各由一家企業負責提出待解決問題，參賽 學生團隊必須從 4 個主題中選定 1 個，針對該主題企業的待解決問題進行解決方 案之撰…" at bounding box center [894, 489] width 707 height 88
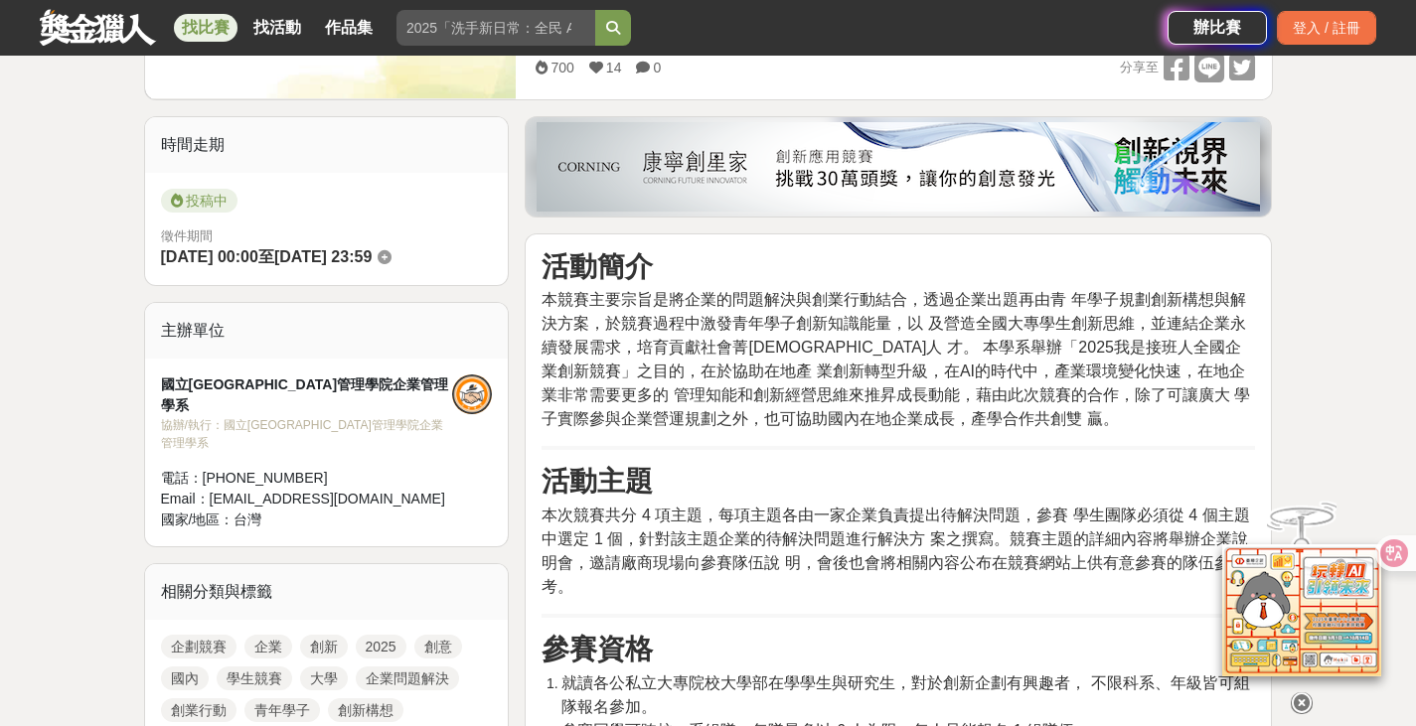
scroll to position [397, 0]
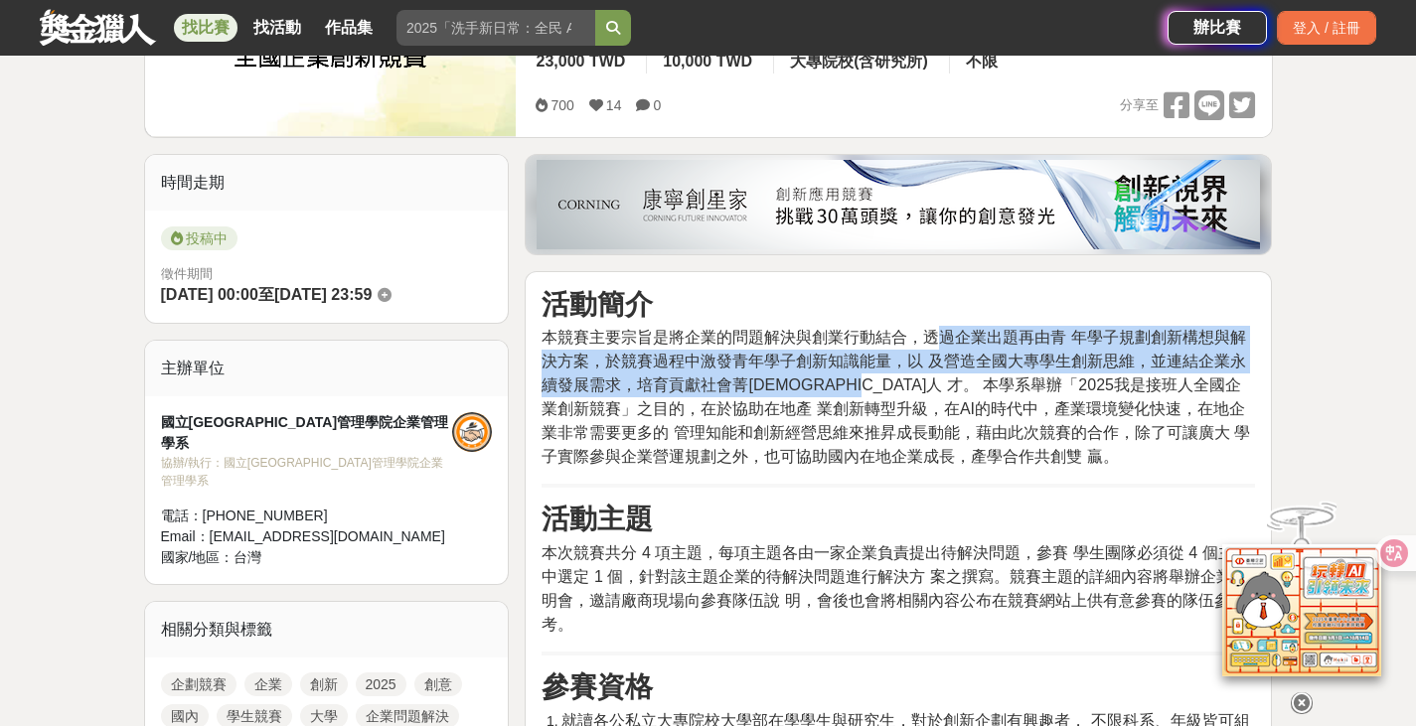
drag, startPoint x: 938, startPoint y: 338, endPoint x: 906, endPoint y: 375, distance: 48.6
click at [906, 375] on span "本競賽主要宗旨是將企業的問題解決與創業行動結合，透過企業出題再由青 年學子規劃創新構想與解決方案，於競賽過程中激發青年學子創新知識能量，以 及營造全國大專學生…" at bounding box center [895, 397] width 708 height 136
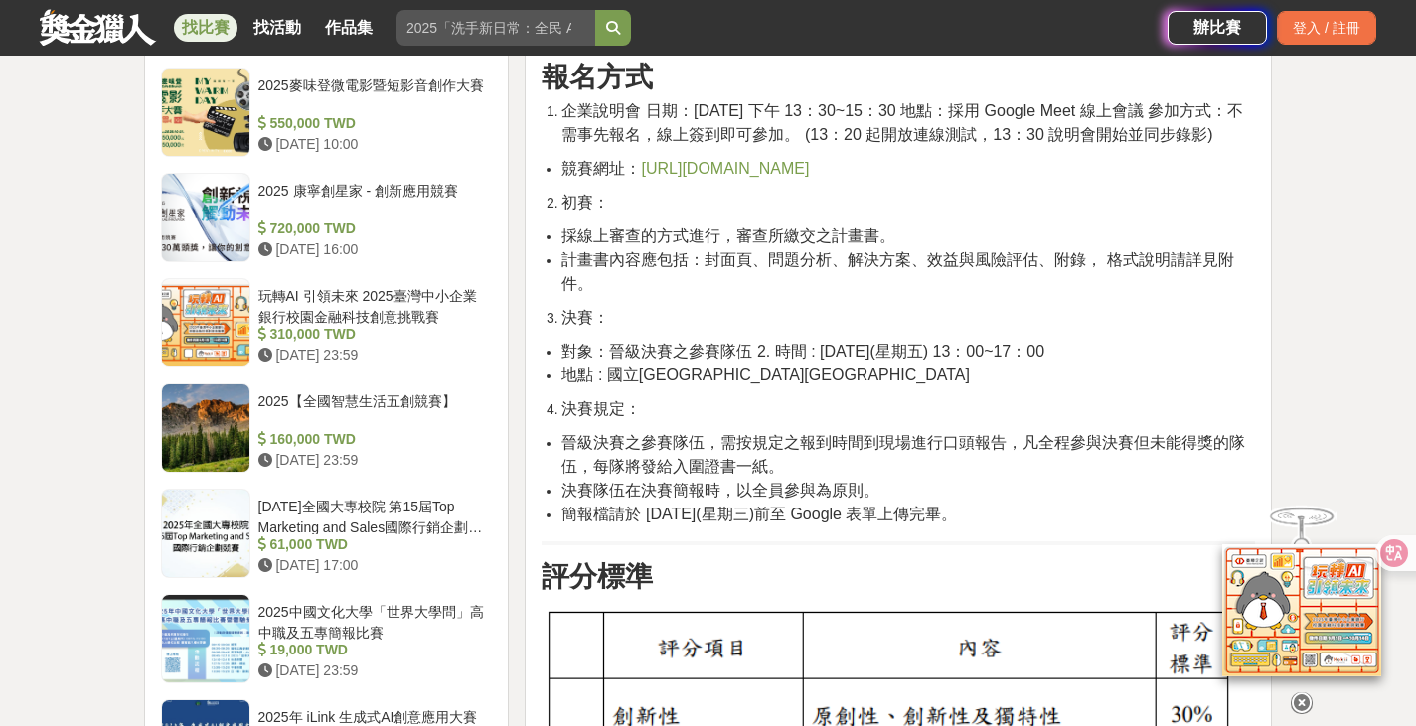
scroll to position [1689, 0]
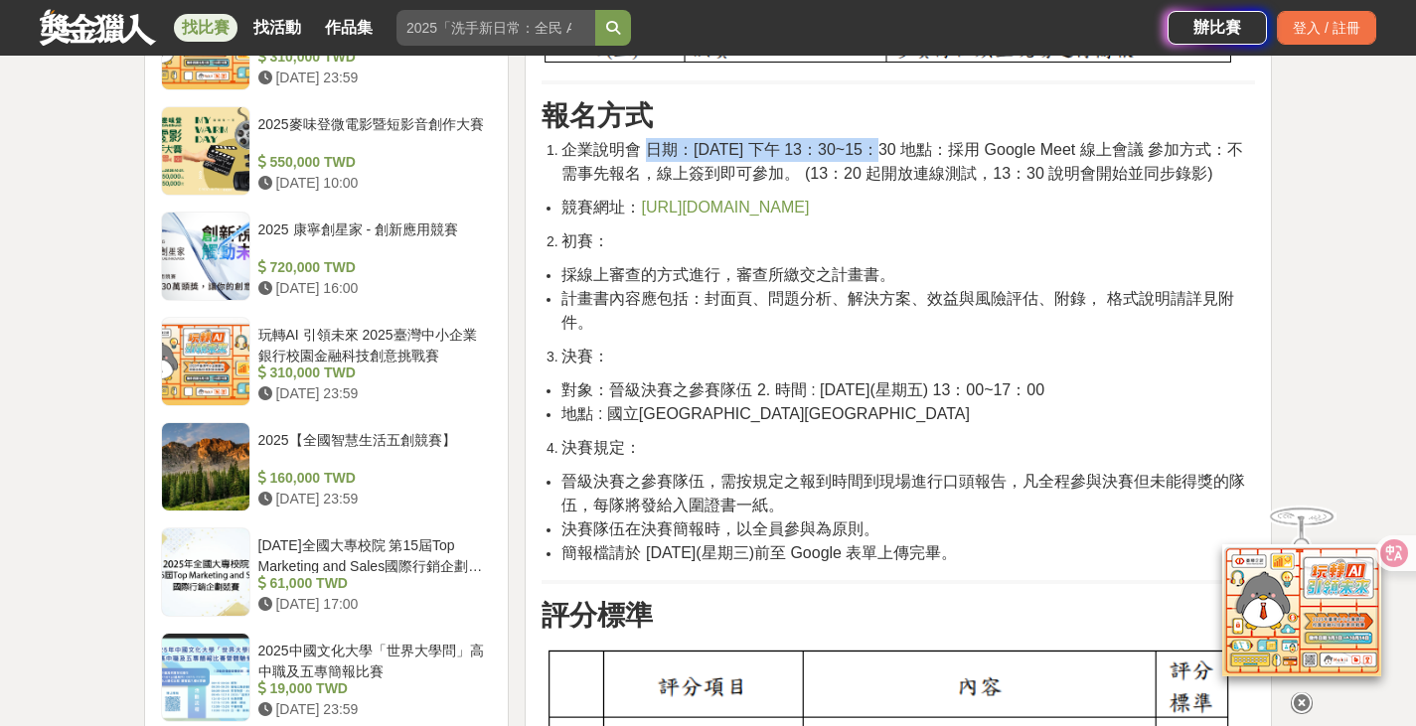
drag, startPoint x: 649, startPoint y: 148, endPoint x: 872, endPoint y: 152, distance: 223.6
click at [872, 152] on span "企業說明會 日期：114 年 9 月 19 日星期五 下午 13：30~15：30 地點：採用 Google Meet 線上會議 參加方式：不需事先報名，線上…" at bounding box center [902, 161] width 682 height 41
click at [813, 162] on span "企業說明會 日期：114 年 9 月 19 日星期五 下午 13：30~15：30 地點：採用 Google Meet 線上會議 參加方式：不需事先報名，線上…" at bounding box center [902, 161] width 682 height 41
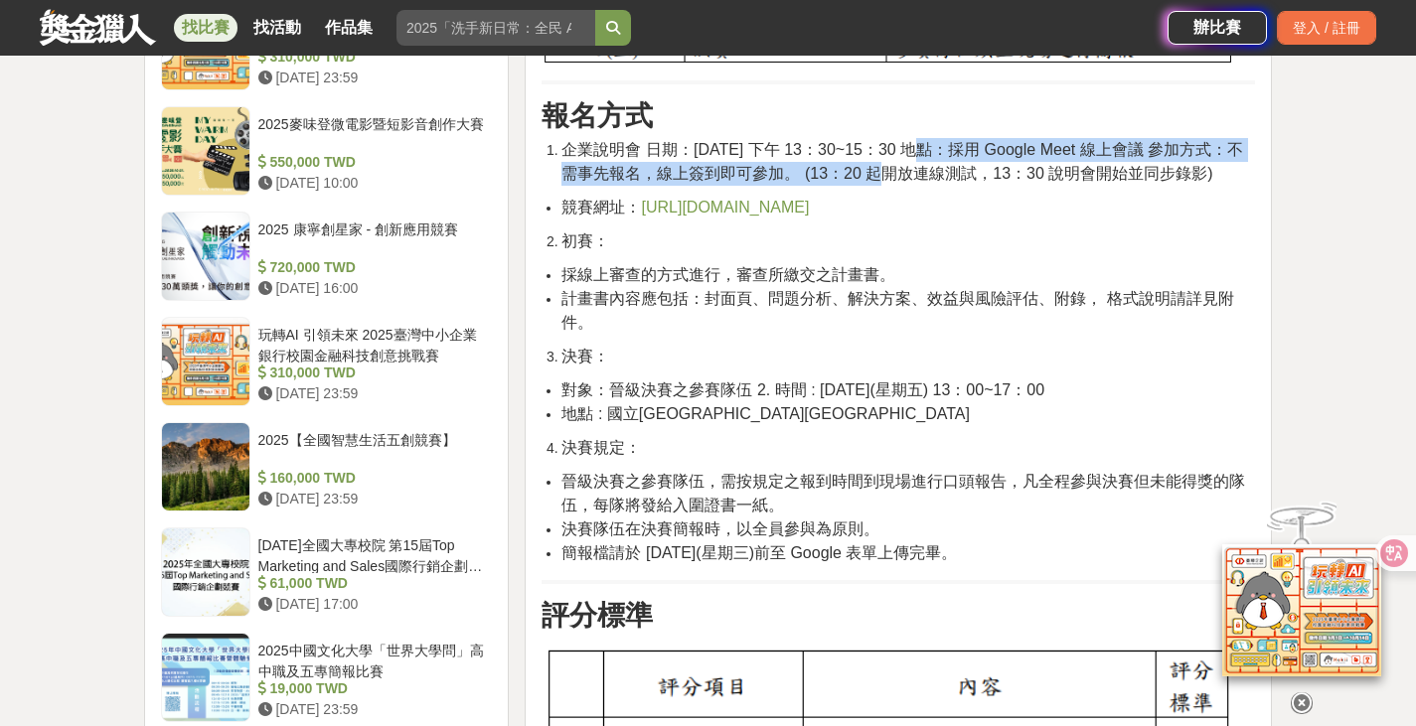
drag, startPoint x: 912, startPoint y: 142, endPoint x: 869, endPoint y: 171, distance: 51.5
click at [869, 171] on span "企業說明會 日期：114 年 9 月 19 日星期五 下午 13：30~15：30 地點：採用 Google Meet 線上會議 參加方式：不需事先報名，線上…" at bounding box center [902, 161] width 682 height 41
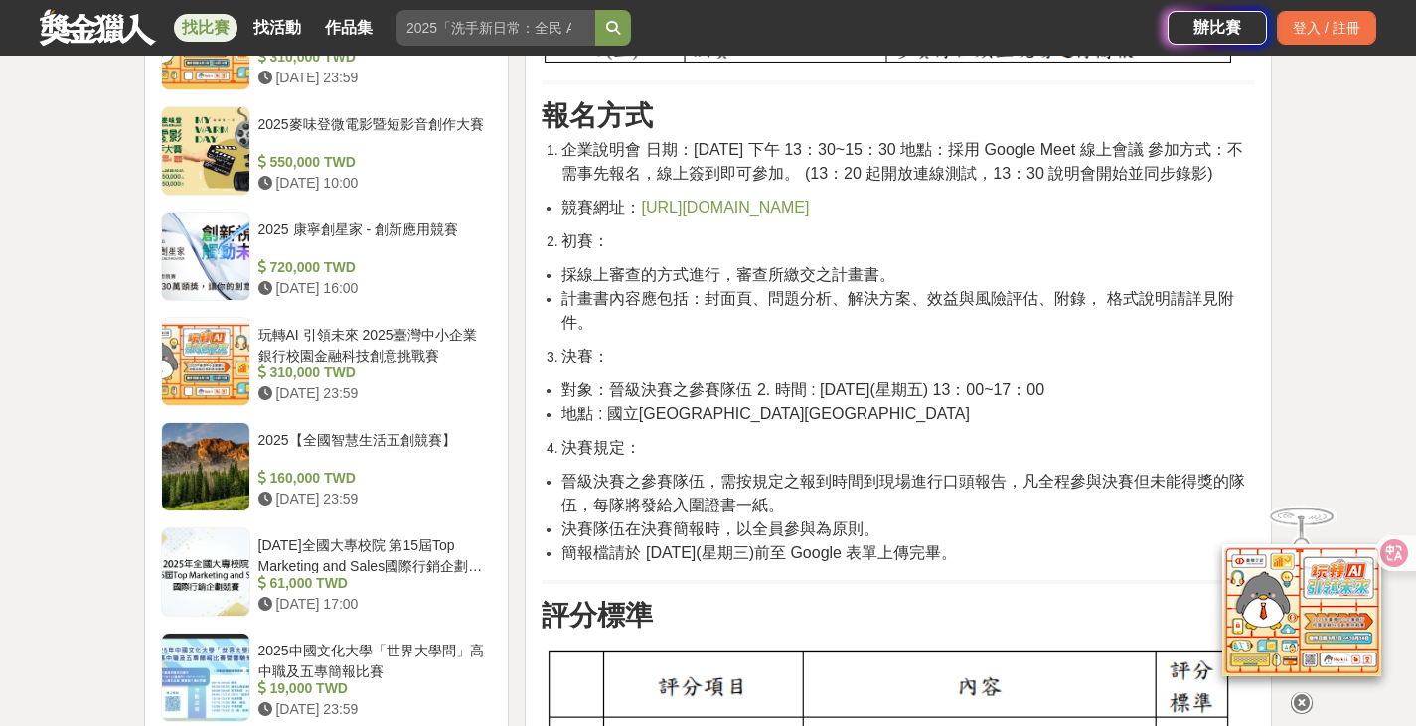
click at [952, 167] on span "企業說明會 日期：114 年 9 月 19 日星期五 下午 13：30~15：30 地點：採用 Google Meet 線上會議 參加方式：不需事先報名，線上…" at bounding box center [902, 161] width 682 height 41
click at [776, 216] on span "https://mba.nptu.edu.tw/" at bounding box center [725, 207] width 168 height 17
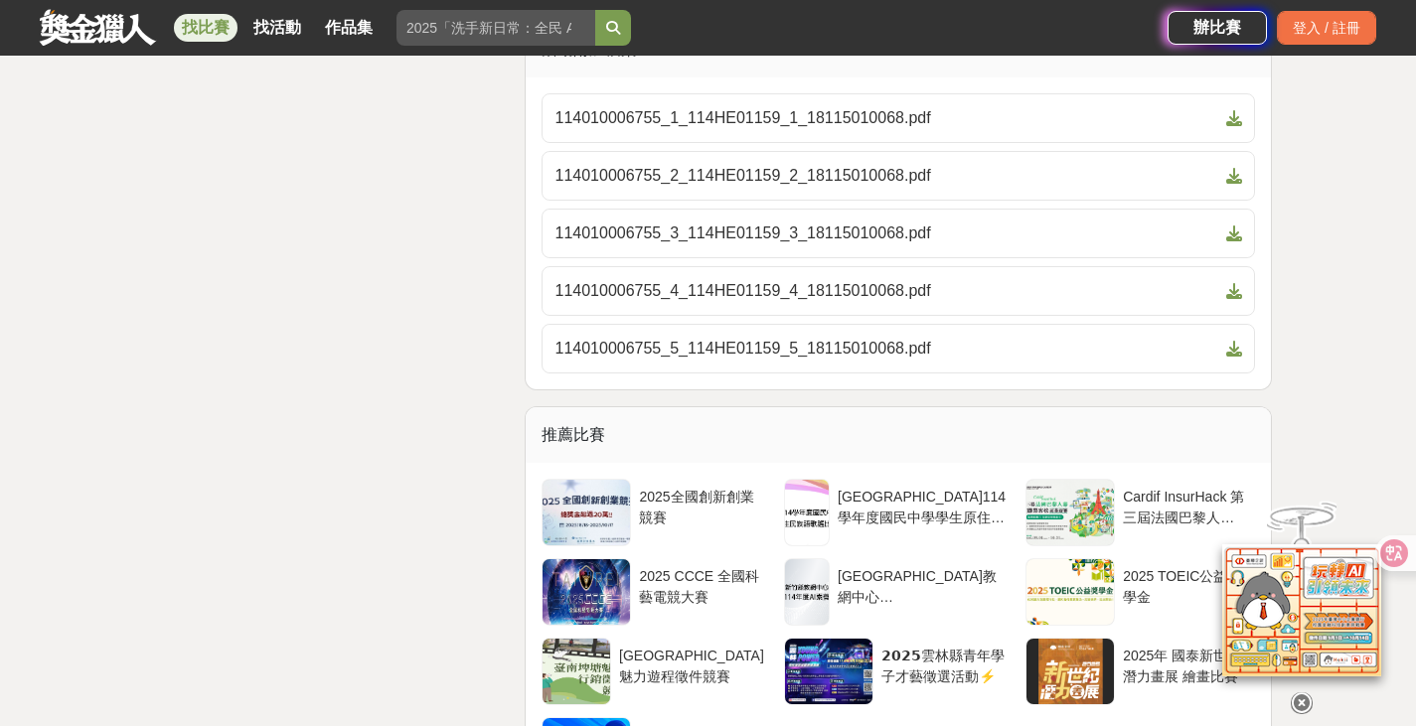
scroll to position [3279, 0]
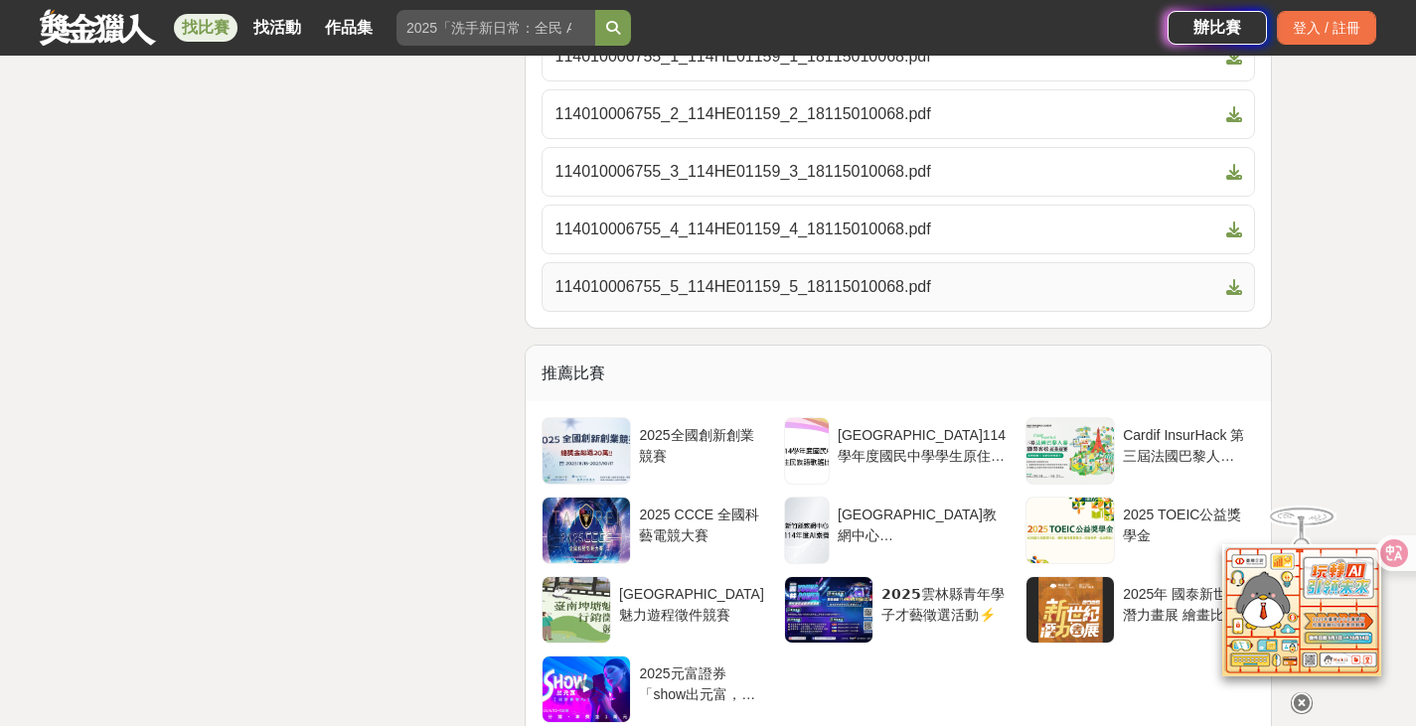
click at [763, 299] on span "114010006755_5_114HE01159_5_18115010068.pdf" at bounding box center [886, 287] width 664 height 24
click at [835, 241] on span "114010006755_4_114HE01159_4_18115010068.pdf" at bounding box center [886, 230] width 664 height 24
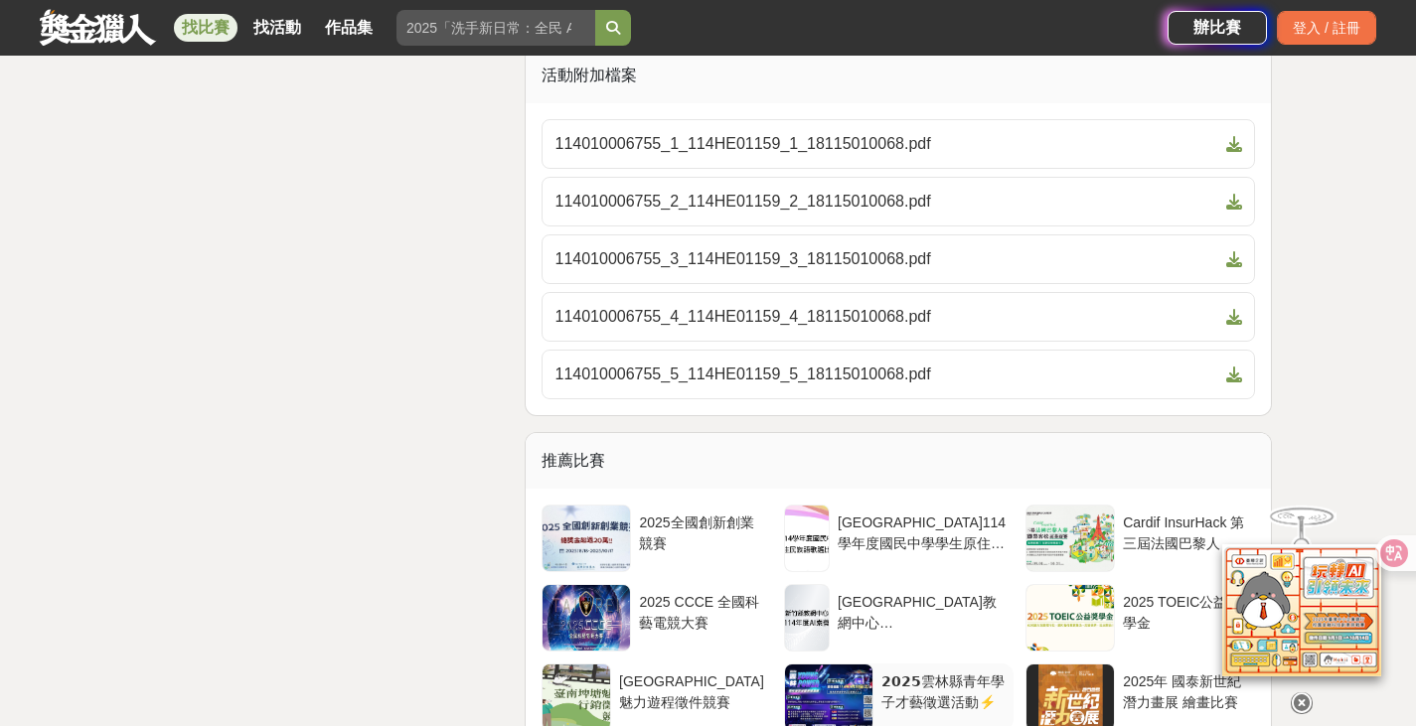
scroll to position [3144, 0]
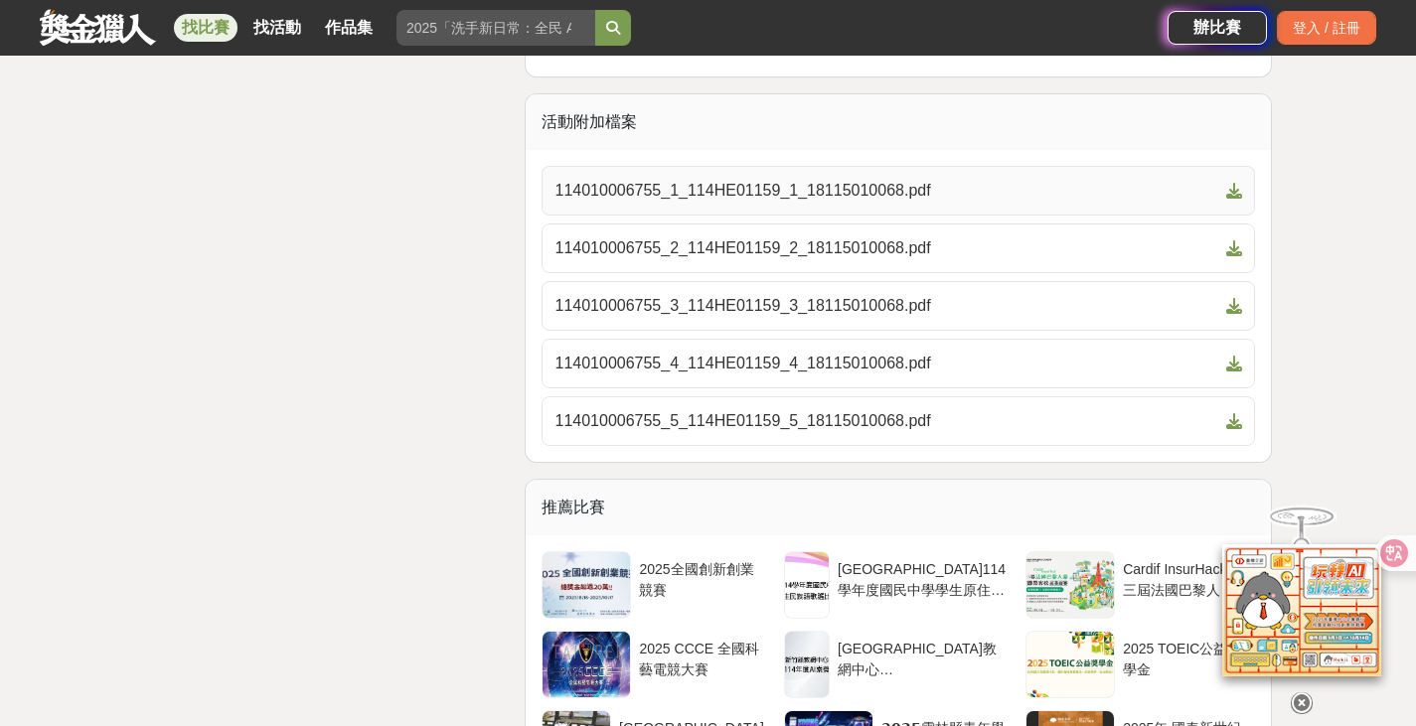
click at [851, 216] on link "114010006755_1_114HE01159_1_18115010068.pdf" at bounding box center [897, 191] width 713 height 50
click at [887, 260] on span "114010006755_2_114HE01159_2_18115010068.pdf" at bounding box center [886, 248] width 664 height 24
click at [880, 260] on span "114010006755_2_114HE01159_2_18115010068.pdf" at bounding box center [886, 248] width 664 height 24
click at [770, 203] on span "114010006755_1_114HE01159_1_18115010068.pdf" at bounding box center [886, 191] width 664 height 24
click at [773, 318] on span "114010006755_3_114HE01159_3_18115010068.pdf" at bounding box center [886, 306] width 664 height 24
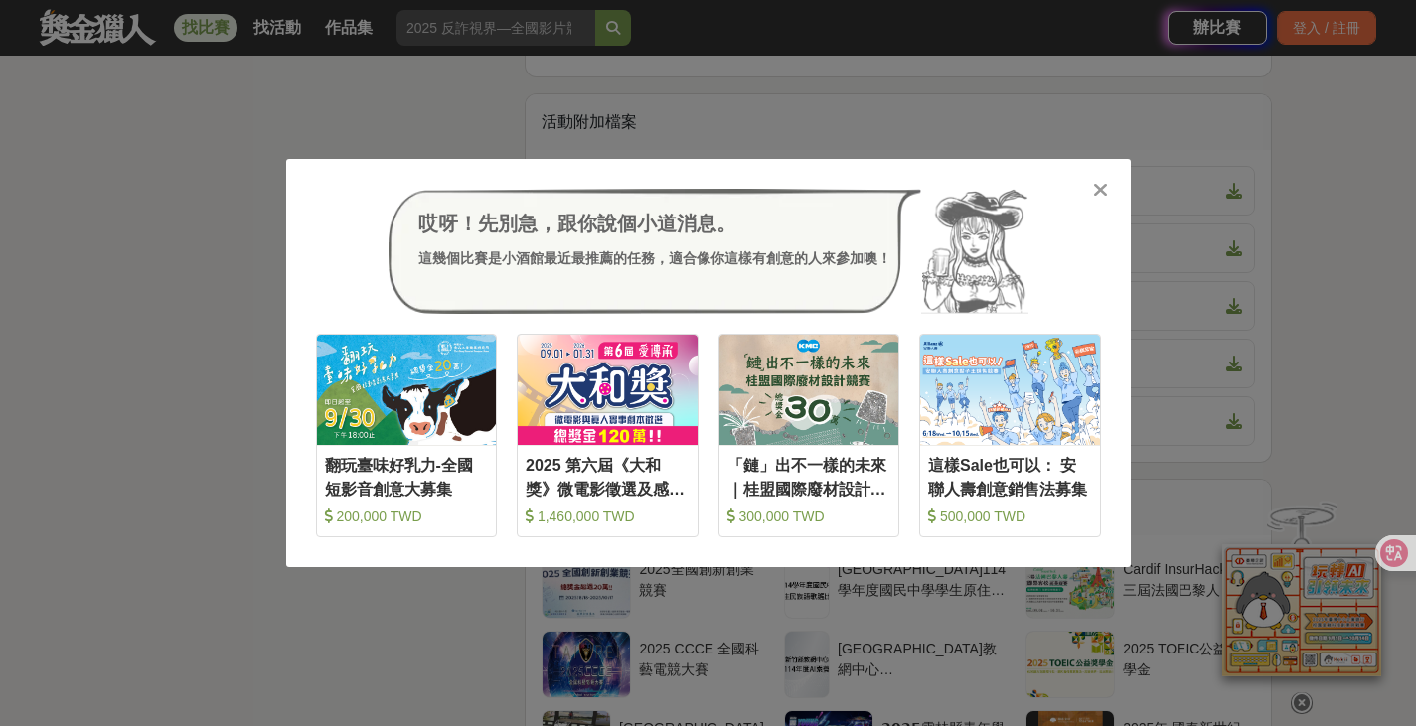
click at [1098, 196] on icon at bounding box center [1100, 190] width 15 height 20
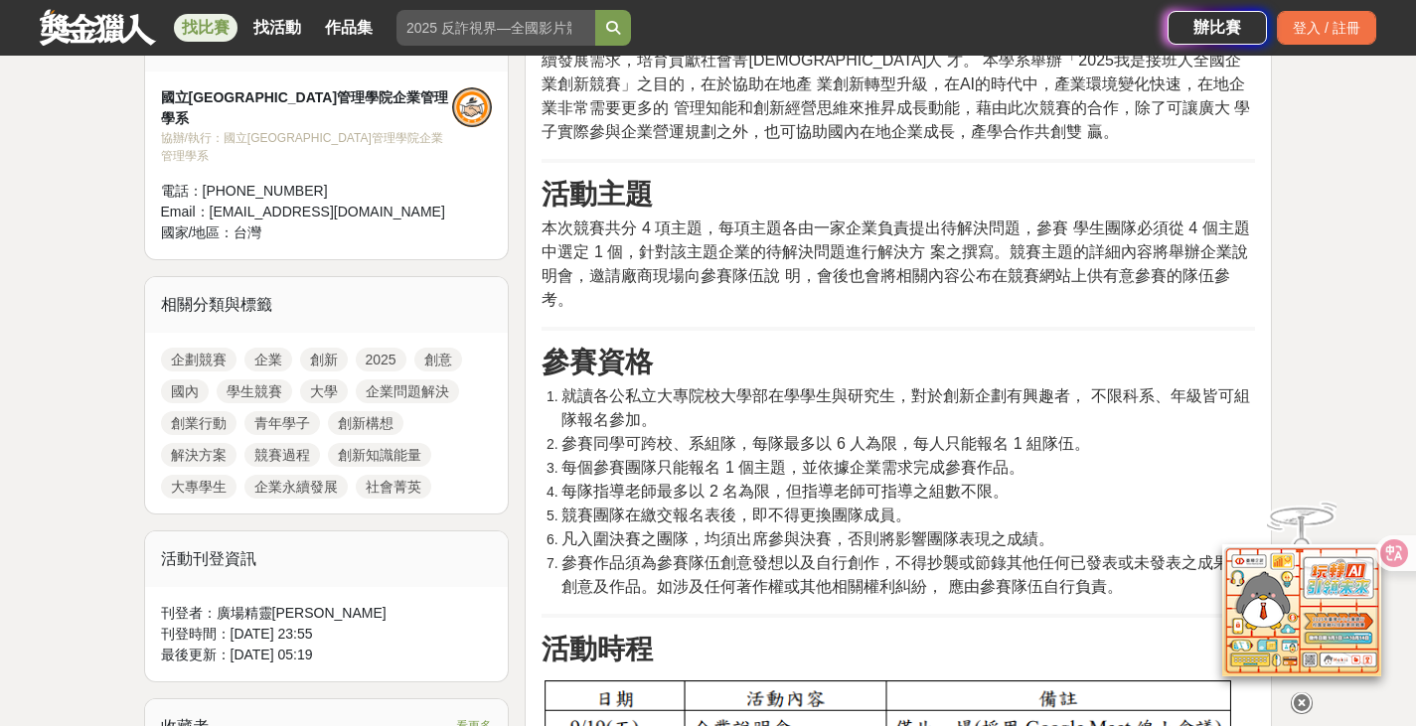
scroll to position [721, 0]
click at [867, 400] on span "就讀各公私立大專院校大學部在學學生與研究生，對於創新企劃有興趣者， 不限科系、年級皆可組隊報名參加。" at bounding box center [905, 408] width 688 height 41
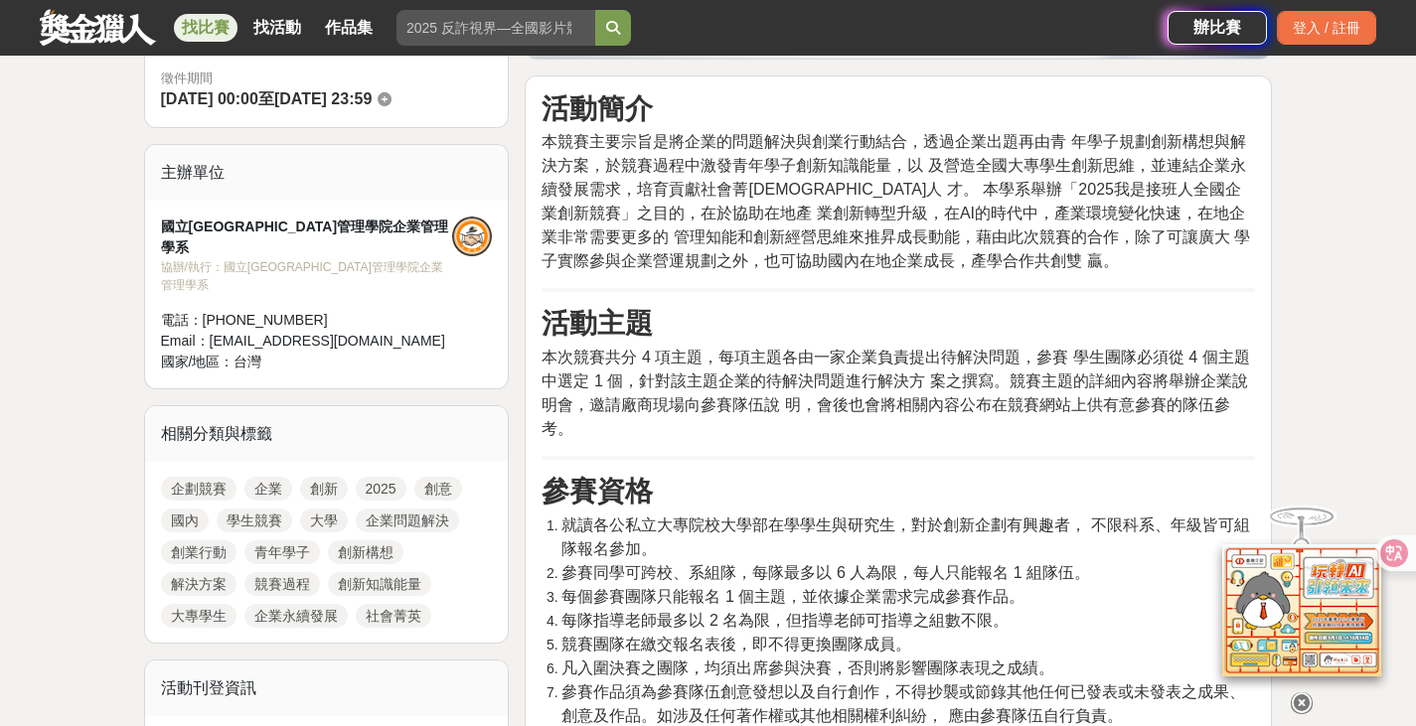
scroll to position [581, 0]
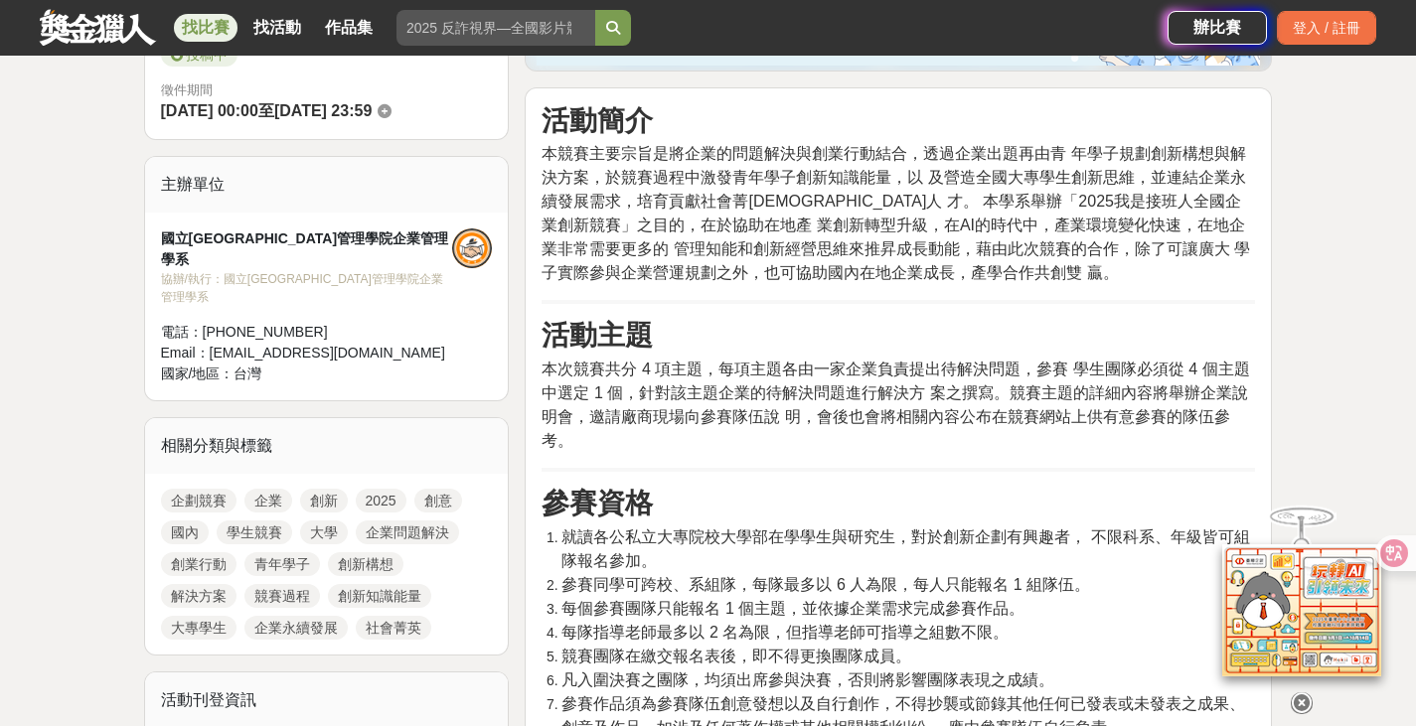
click at [829, 186] on span "本競賽主要宗旨是將企業的問題解決與創業行動結合，透過企業出題再由青 年學子規劃創新構想與解決方案，於競賽過程中激發青年學子創新知識能量，以 及營造全國大專學生…" at bounding box center [895, 213] width 708 height 136
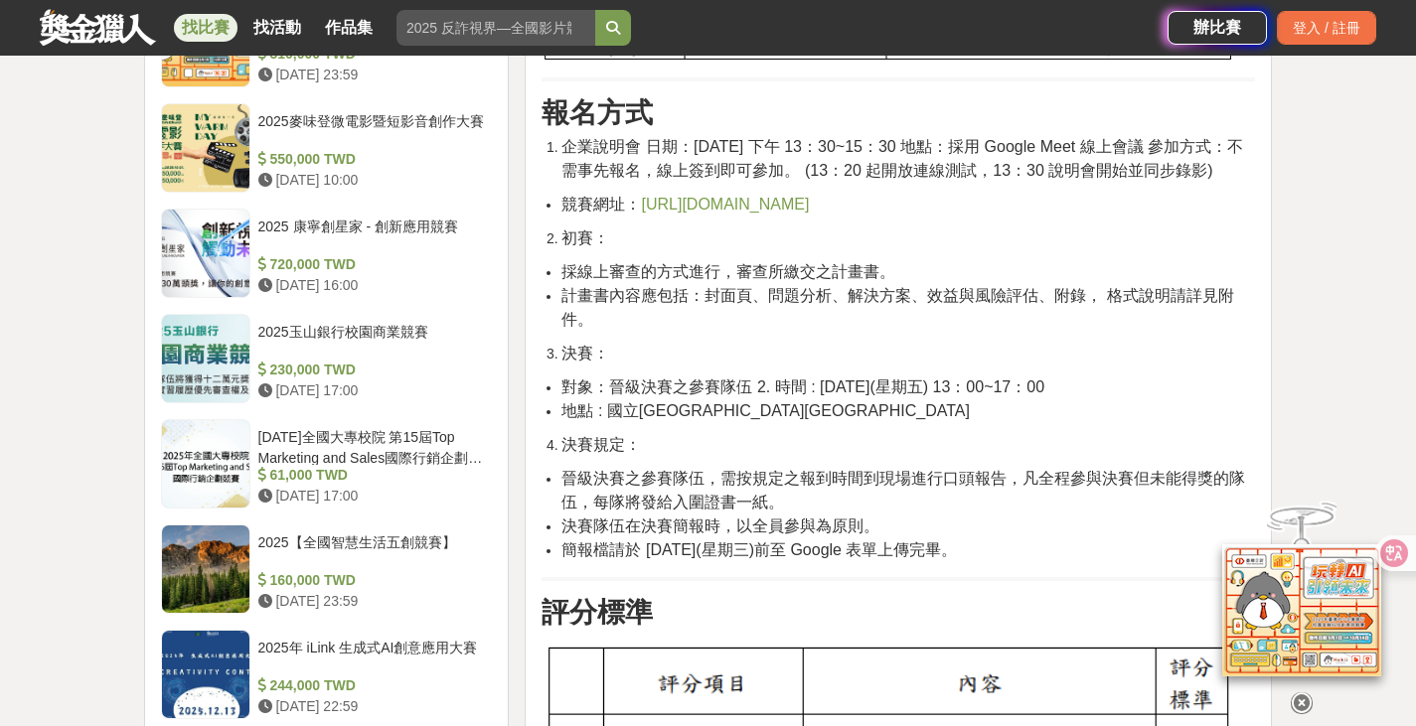
scroll to position [1691, 0]
click at [1201, 424] on li "地點 : 國立[GEOGRAPHIC_DATA][GEOGRAPHIC_DATA]" at bounding box center [907, 412] width 693 height 24
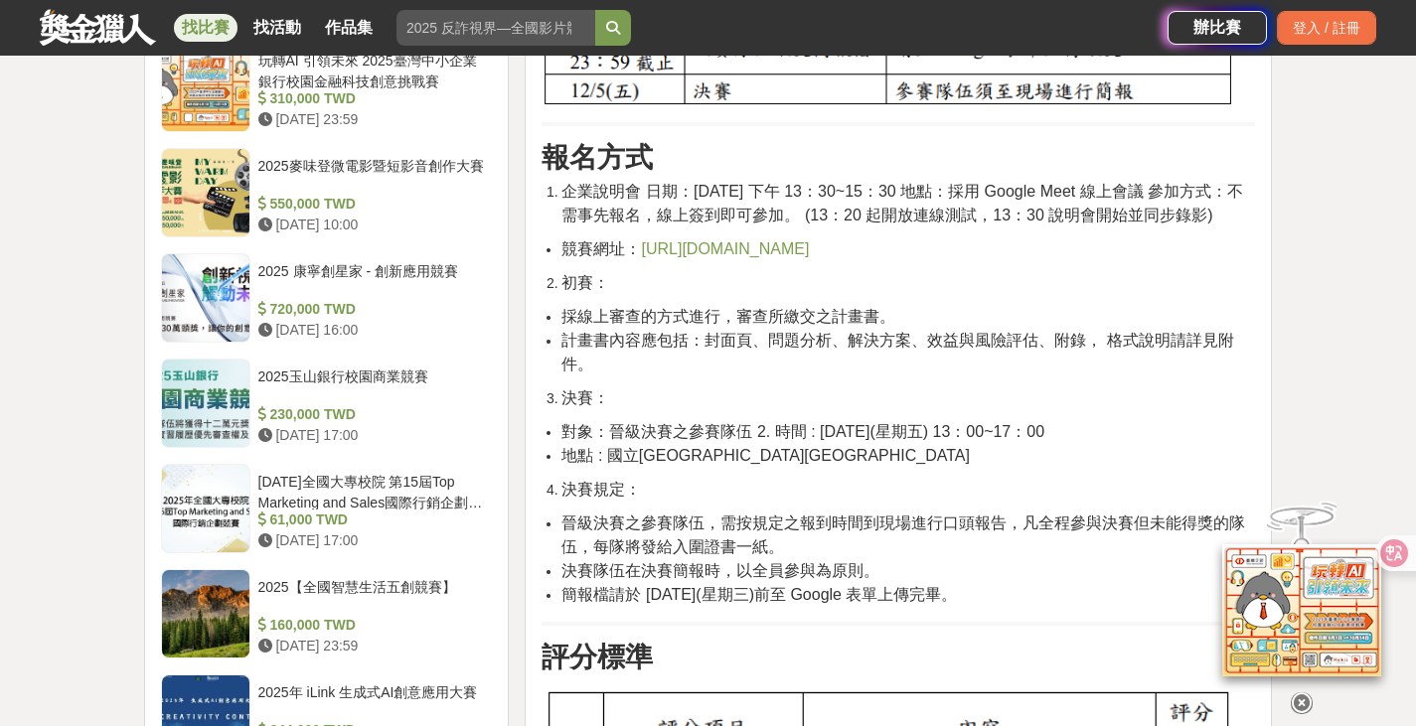
scroll to position [1646, 0]
click at [903, 296] on li "初賽：" at bounding box center [907, 284] width 693 height 24
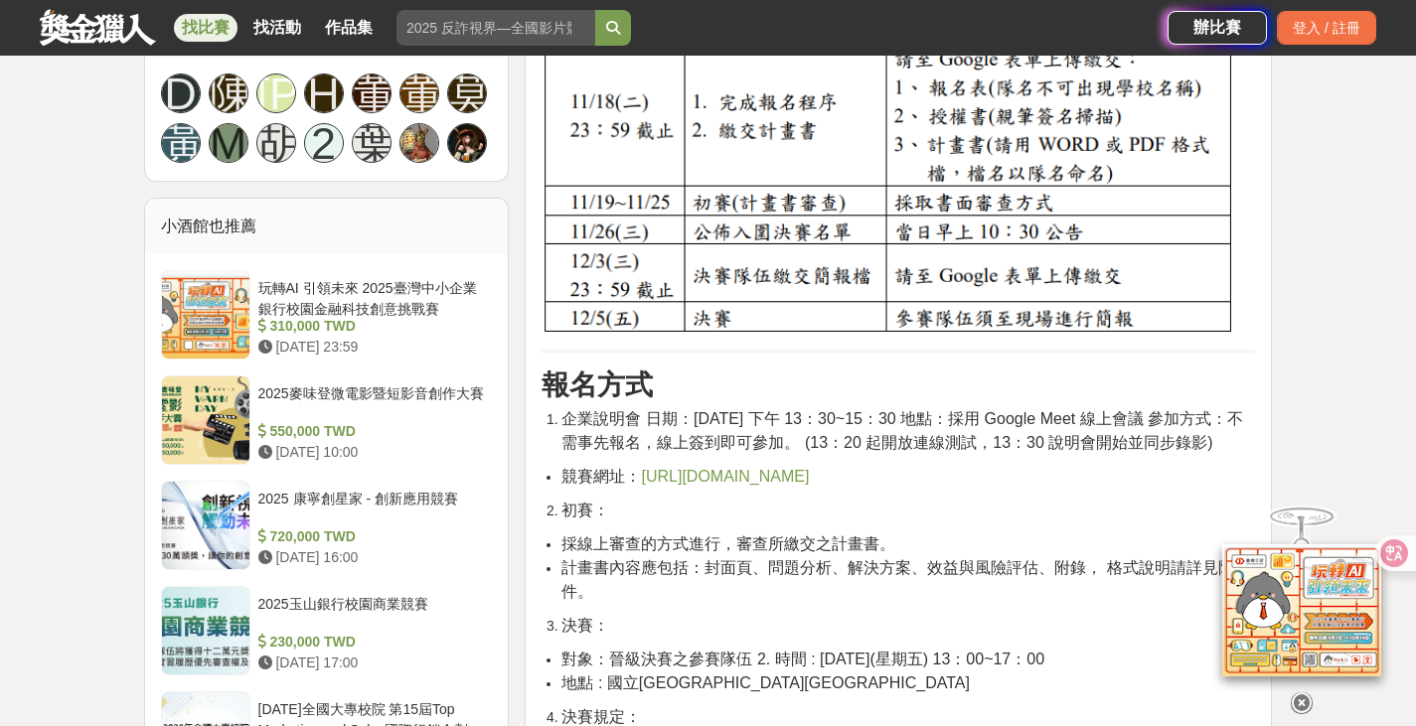
scroll to position [1421, 0]
click at [842, 398] on h3 "報名方式" at bounding box center [897, 385] width 713 height 34
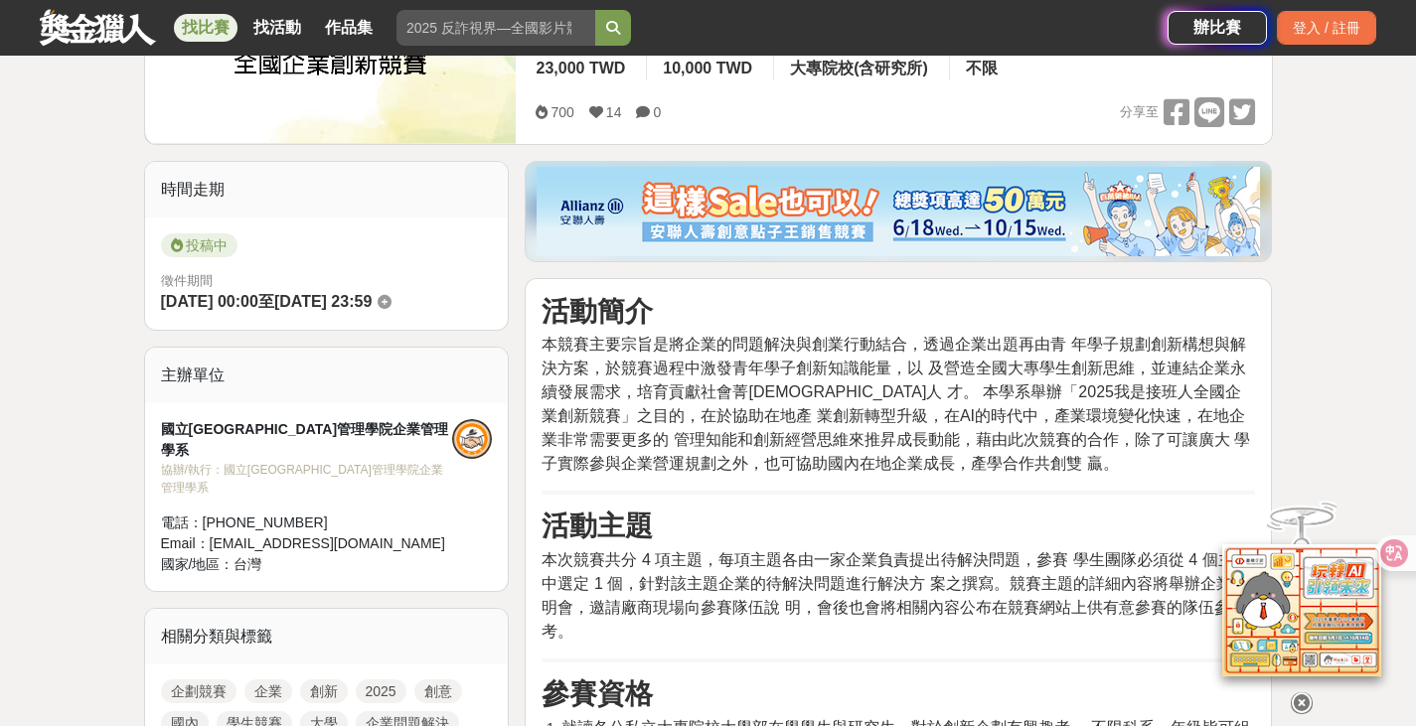
scroll to position [206, 0]
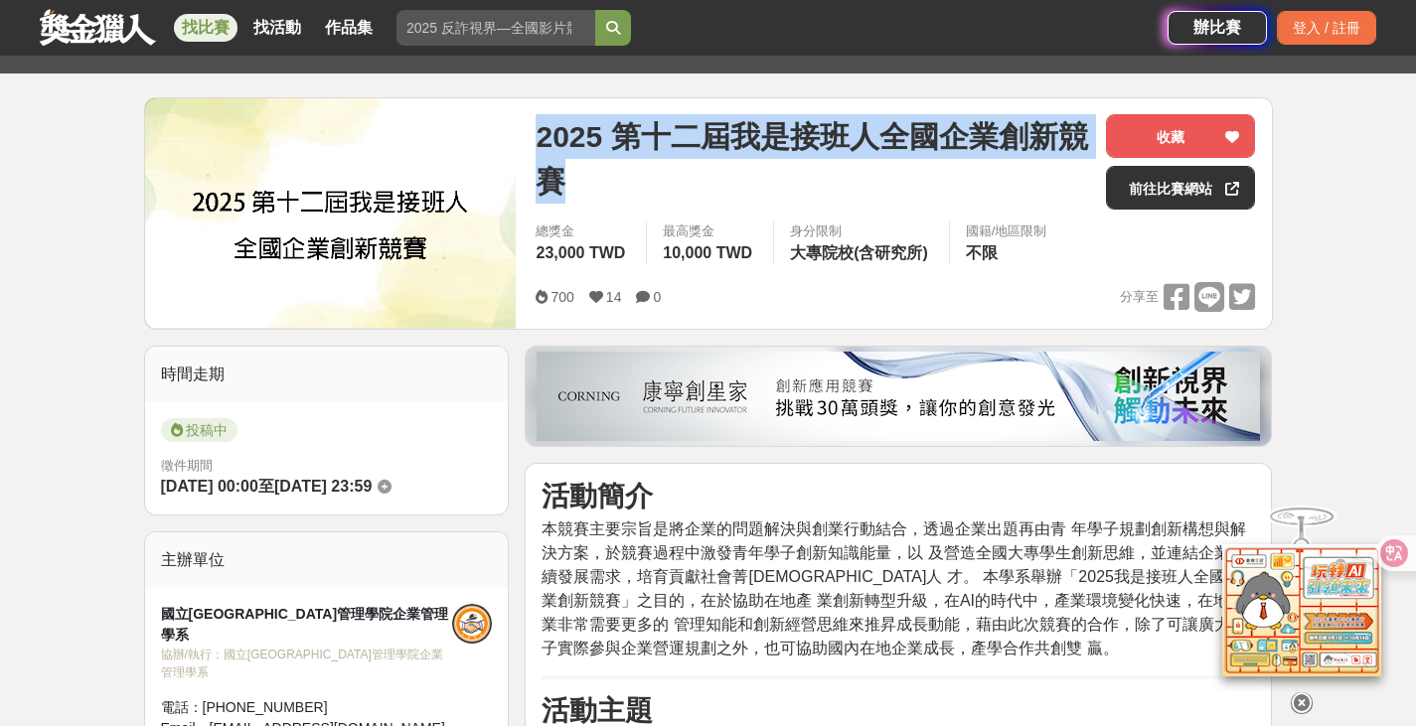
drag, startPoint x: 540, startPoint y: 132, endPoint x: 558, endPoint y: 167, distance: 39.1
click at [558, 167] on span "2025 第十二屆我是接班人全國企業創新競賽" at bounding box center [813, 158] width 554 height 89
copy span "2025 第十二屆我是接班人全國企業創新競賽"
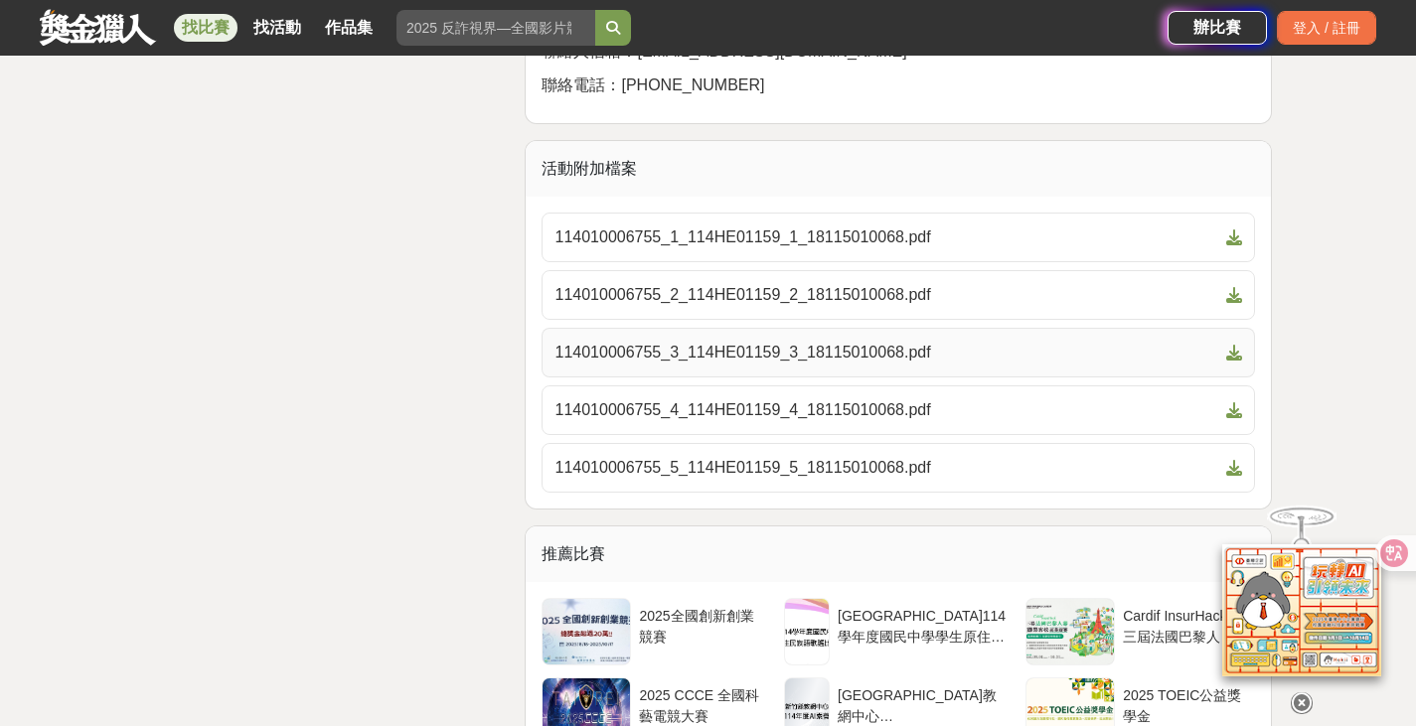
scroll to position [3087, 0]
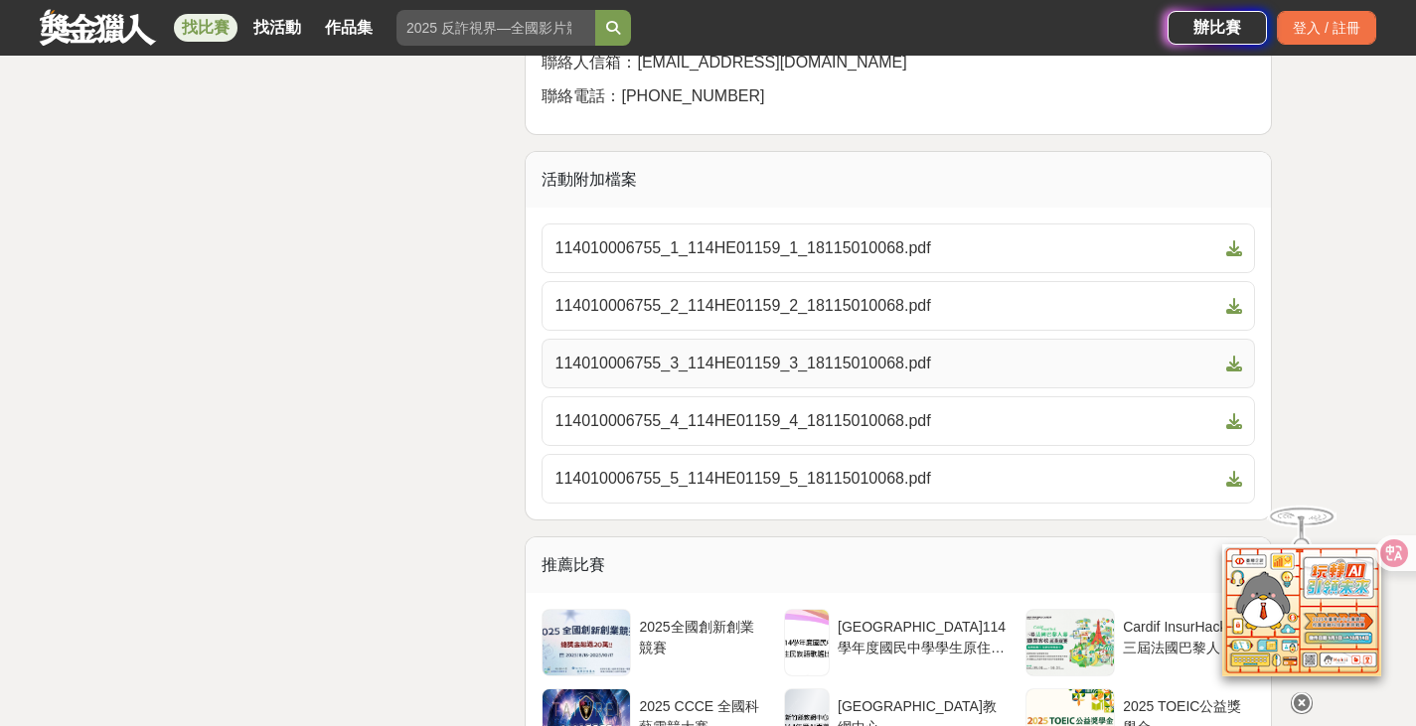
click at [764, 376] on span "114010006755_3_114HE01159_3_18115010068.pdf" at bounding box center [886, 364] width 664 height 24
click at [718, 433] on span "114010006755_4_114HE01159_4_18115010068.pdf" at bounding box center [886, 421] width 664 height 24
click at [834, 491] on span "114010006755_5_114HE01159_5_18115010068.pdf" at bounding box center [886, 479] width 664 height 24
click at [711, 260] on span "114010006755_1_114HE01159_1_18115010068.pdf" at bounding box center [886, 248] width 664 height 24
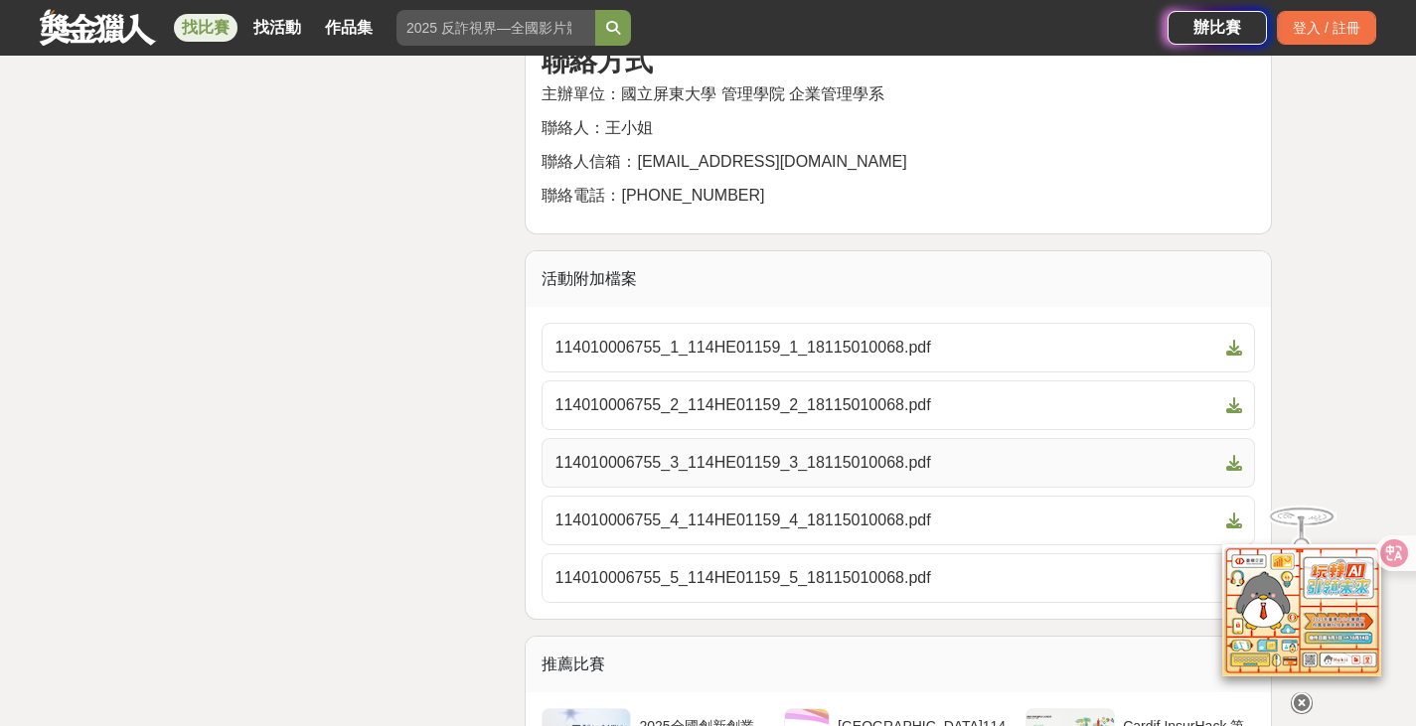
scroll to position [2987, 0]
click at [820, 417] on span "114010006755_2_114HE01159_2_18115010068.pdf" at bounding box center [886, 405] width 664 height 24
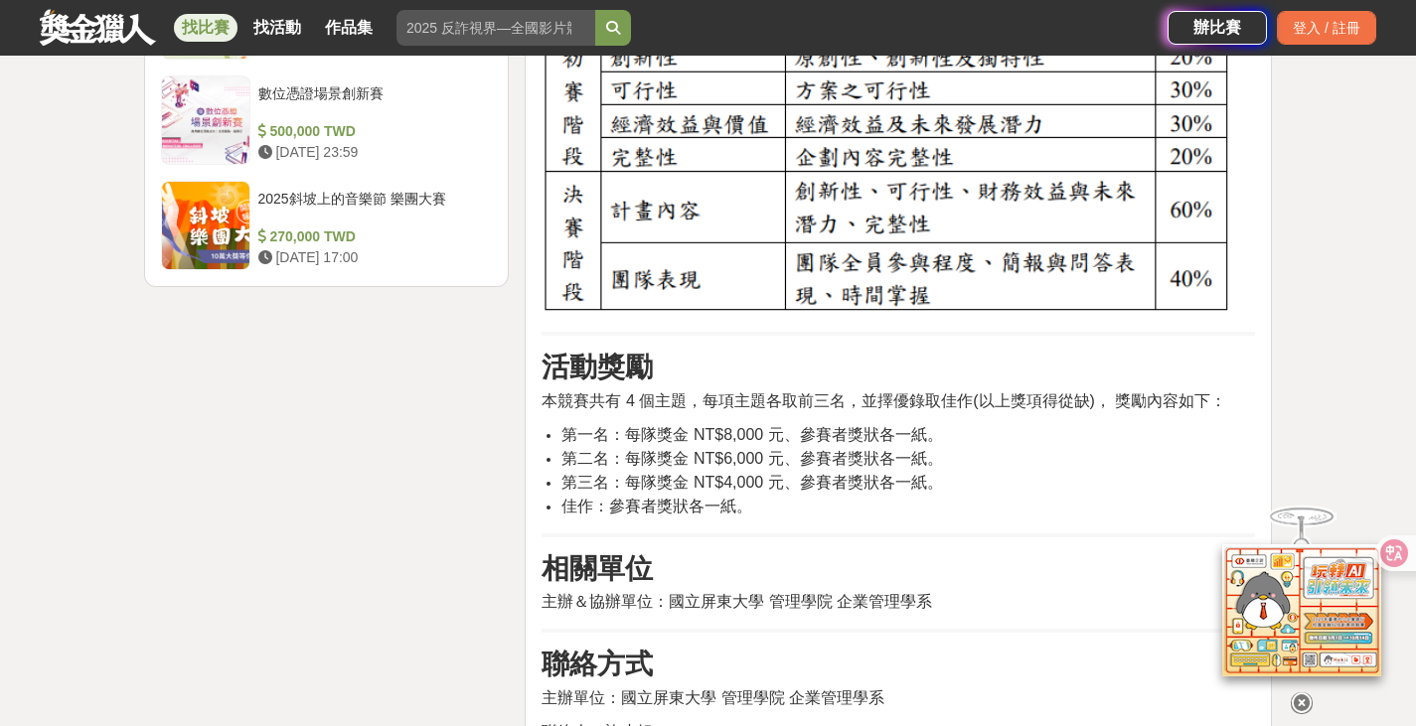
scroll to position [2682, 0]
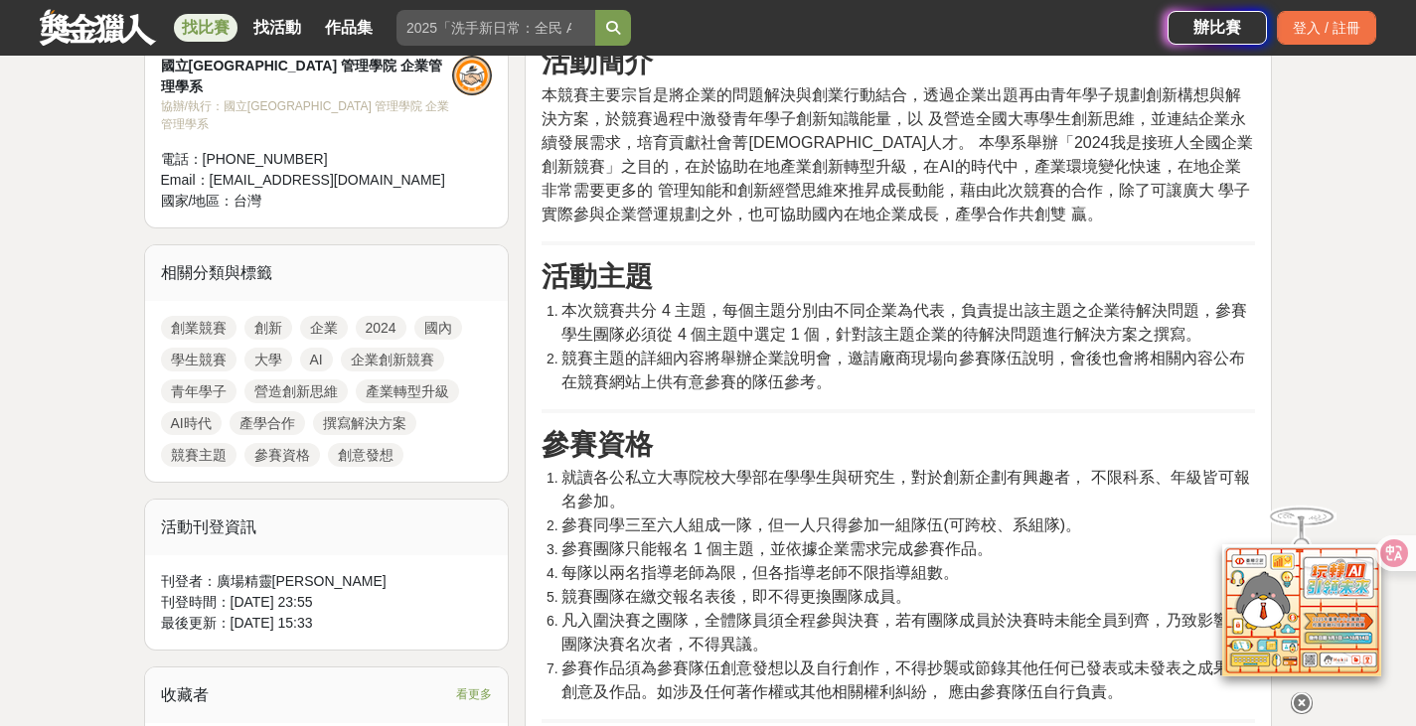
scroll to position [397, 0]
